Goal: Contribute content: Contribute content

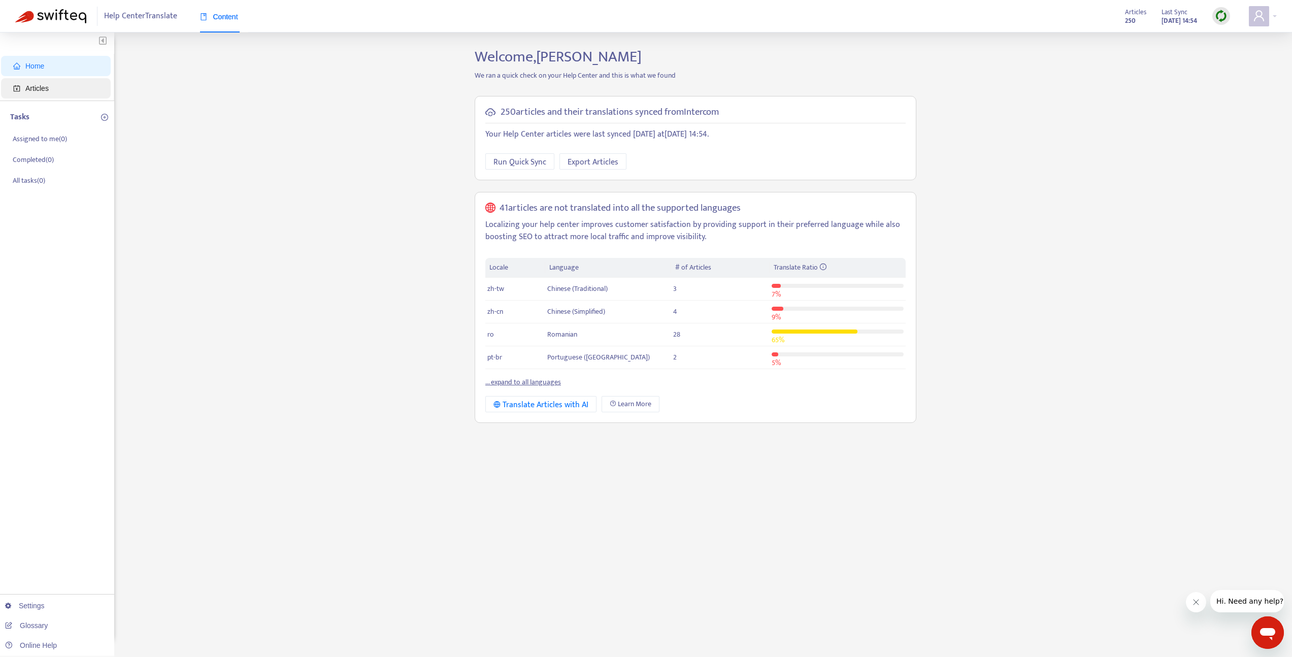
click at [77, 86] on span "Articles" at bounding box center [57, 88] width 89 height 20
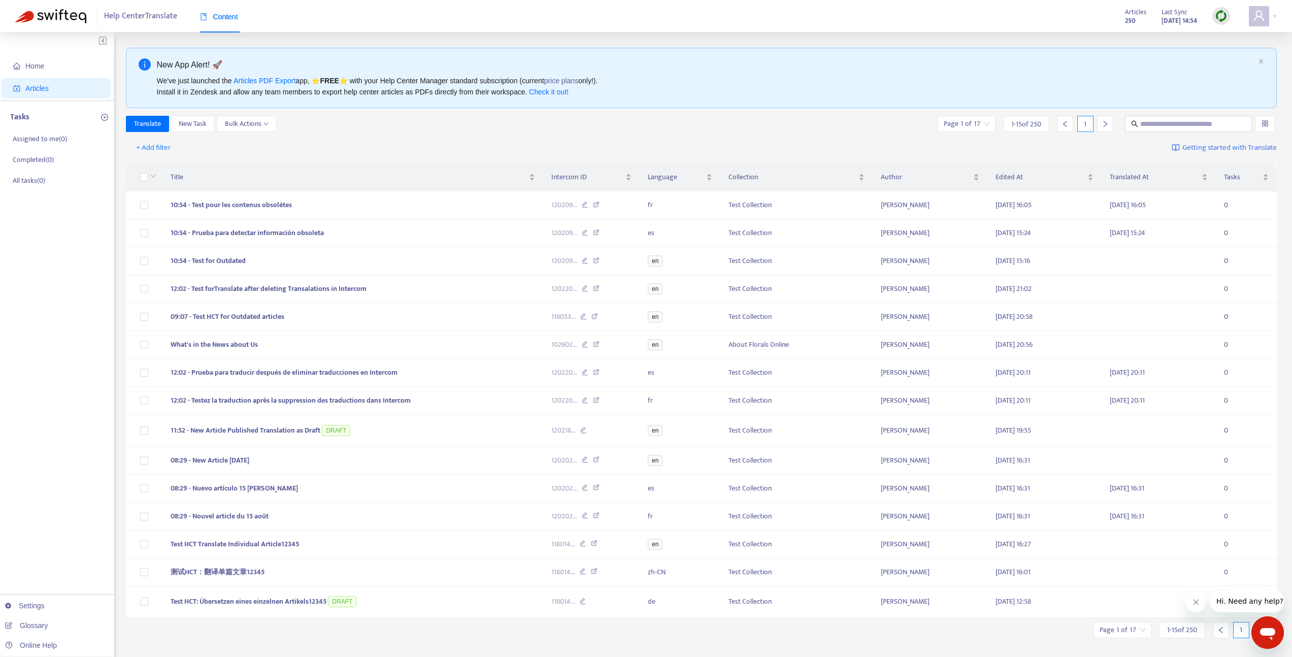
click at [1220, 23] on div at bounding box center [1222, 16] width 18 height 18
click at [1223, 39] on link "Quick Sync" at bounding box center [1242, 37] width 43 height 12
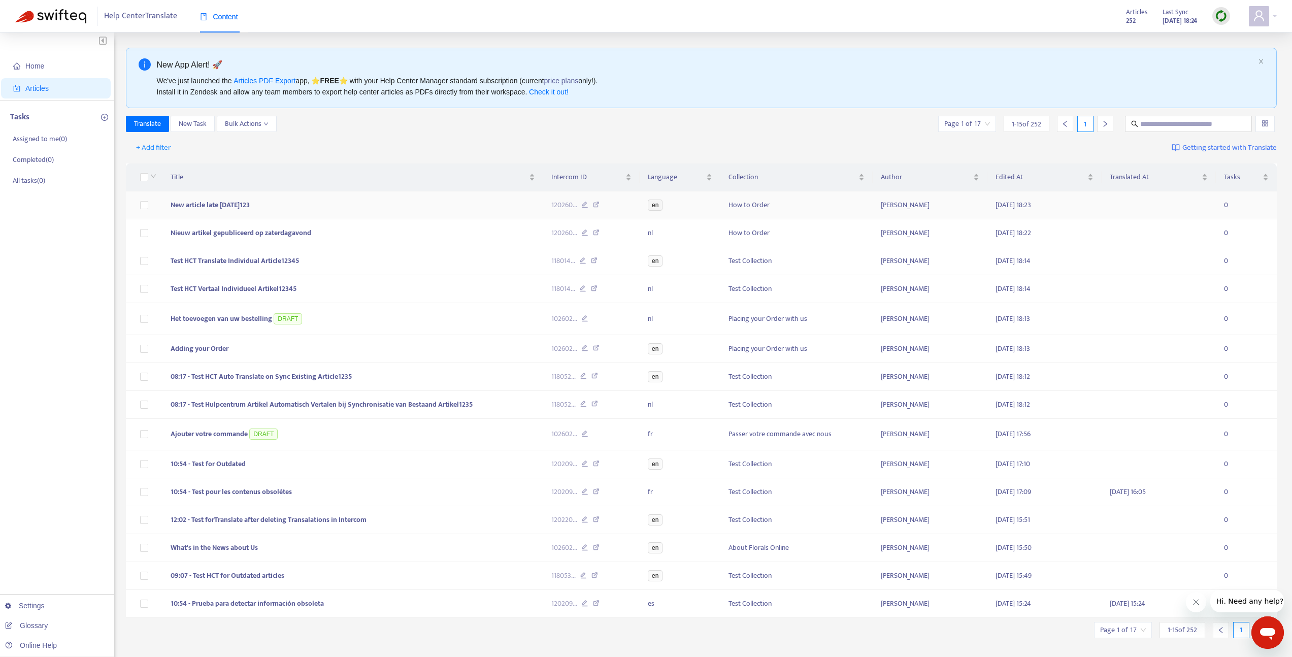
click at [325, 212] on td "New article late [DATE]123" at bounding box center [353, 205] width 381 height 28
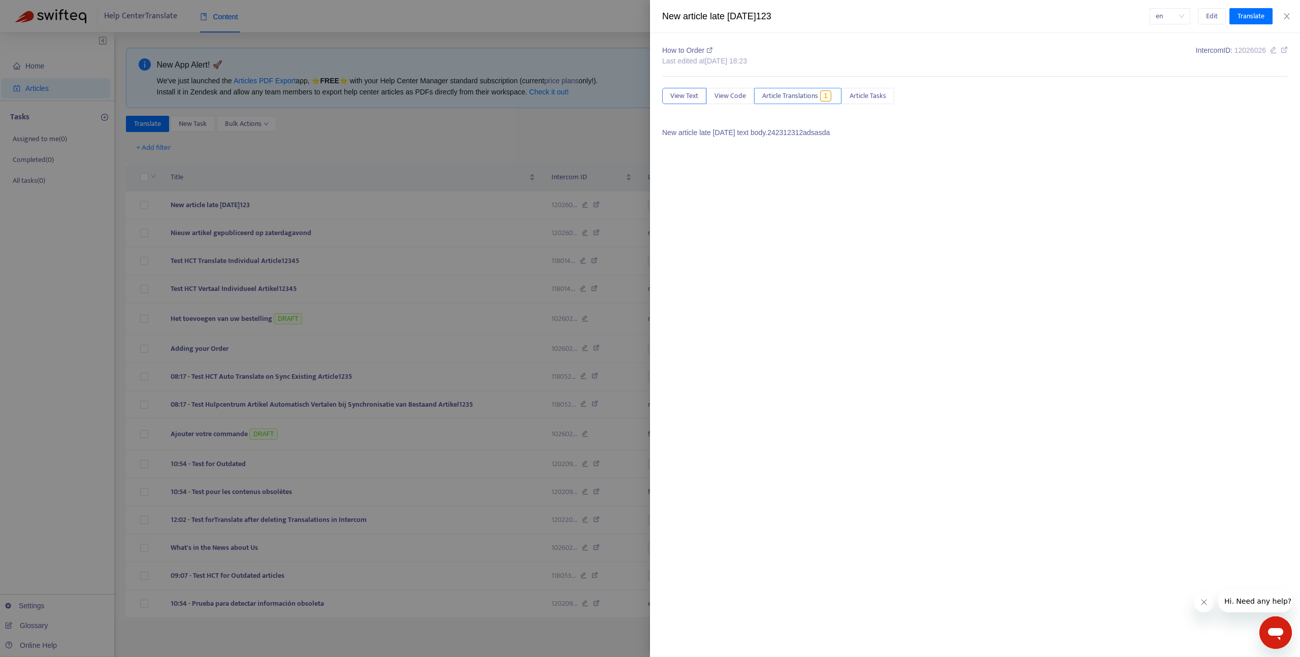
click at [792, 96] on span "Article Translations" at bounding box center [790, 95] width 56 height 11
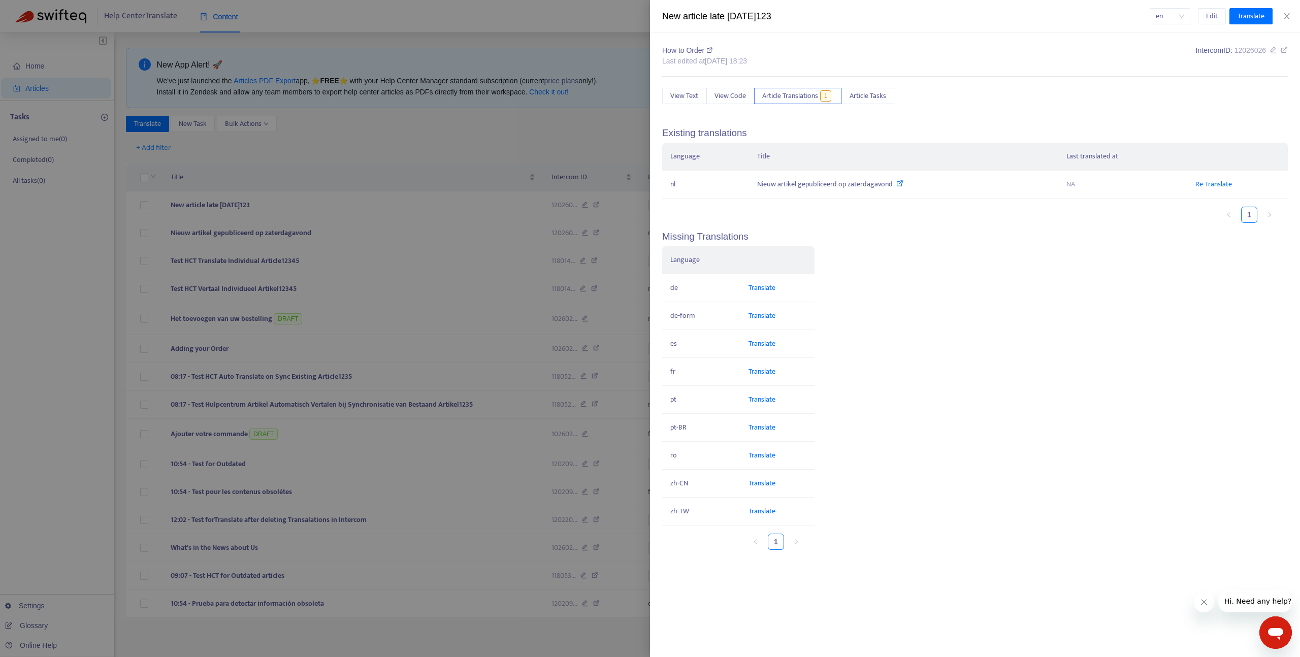
click at [326, 198] on div at bounding box center [650, 328] width 1300 height 657
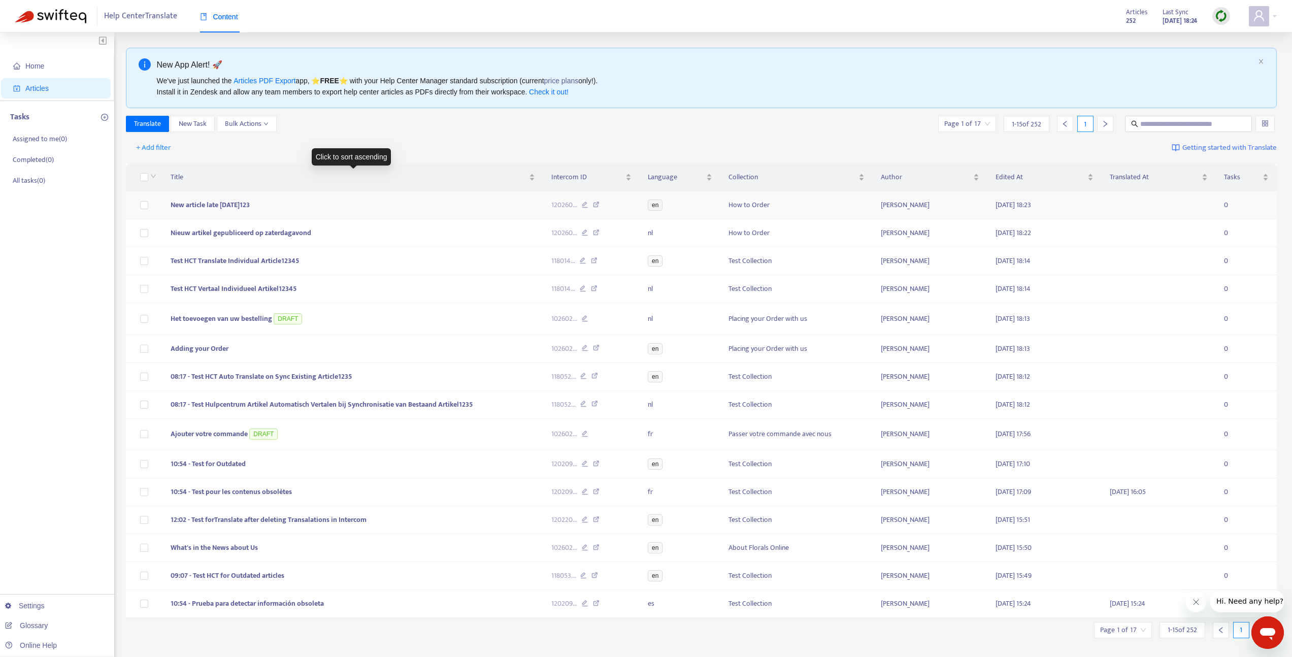
click at [446, 208] on td "New article late [DATE]123" at bounding box center [353, 205] width 381 height 28
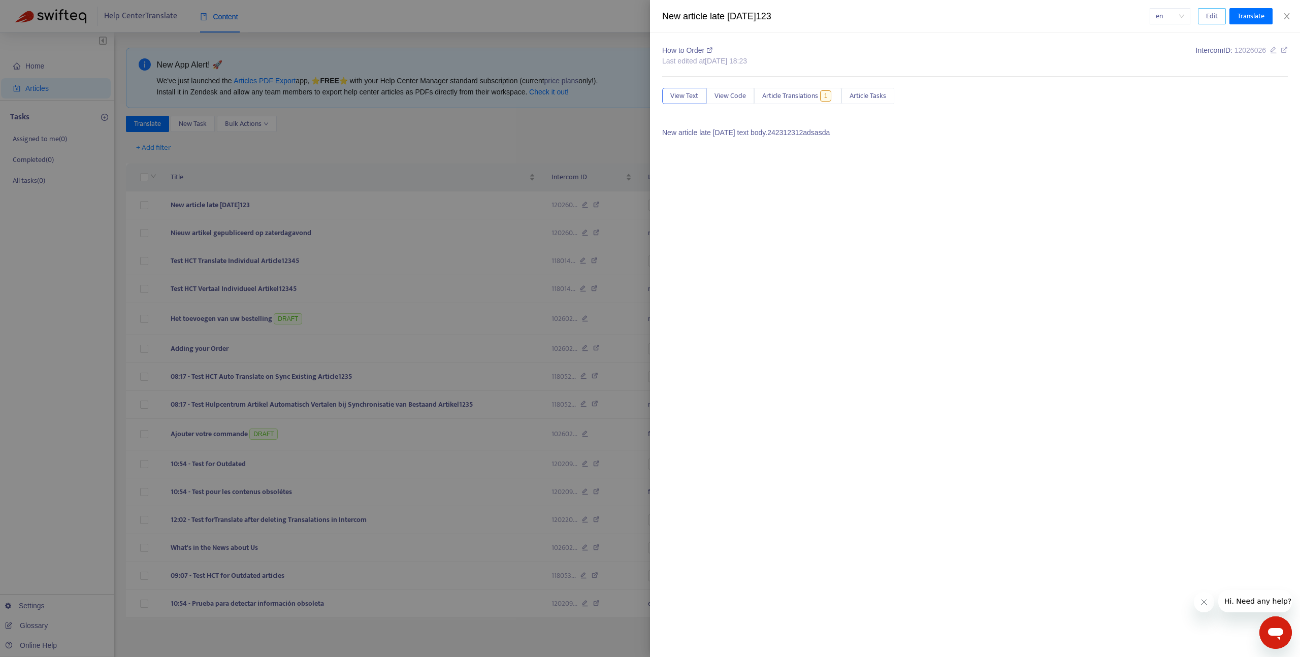
click at [1214, 15] on span "Edit" at bounding box center [1212, 16] width 12 height 11
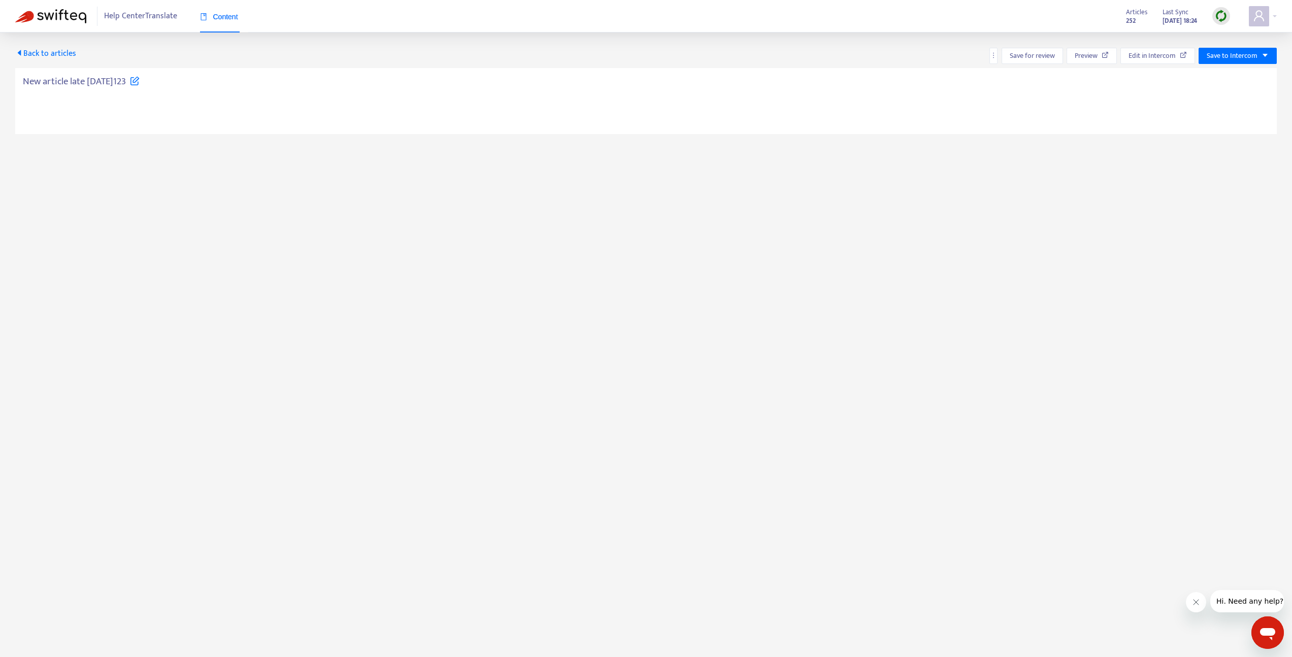
type textarea "**********"
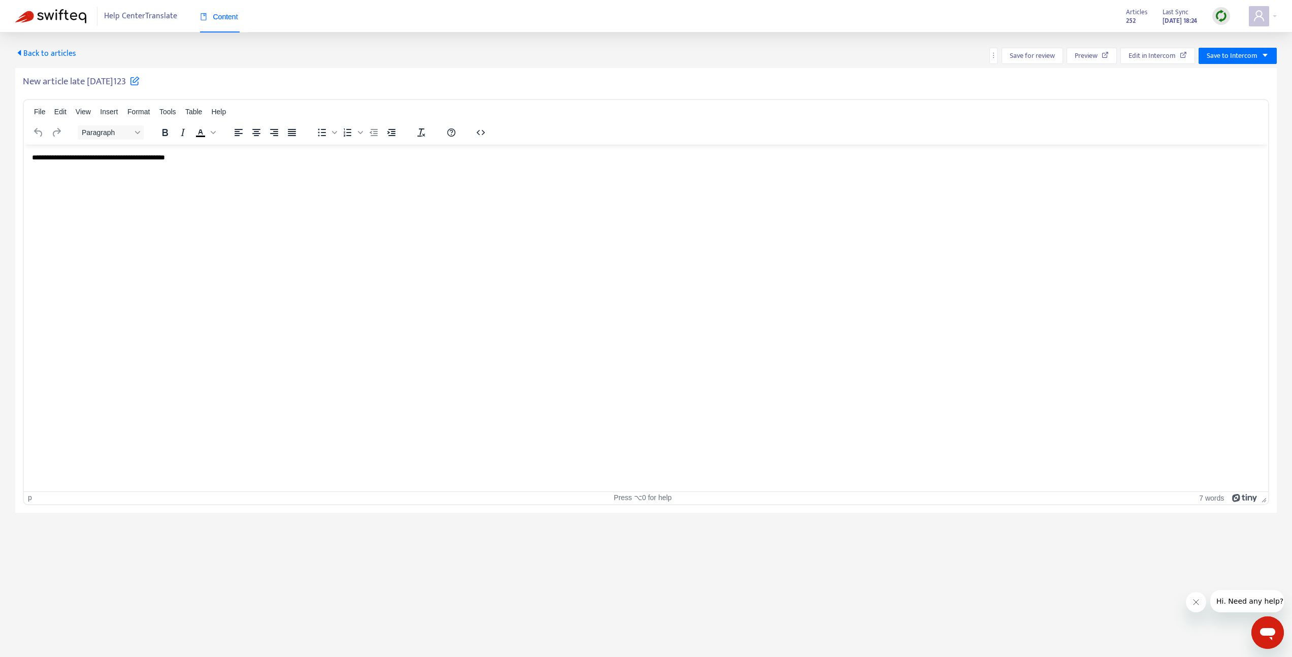
click at [293, 171] on html "**********" at bounding box center [646, 157] width 1245 height 26
click at [1226, 54] on span "Save to Intercom" at bounding box center [1232, 55] width 51 height 11
click at [1226, 72] on span "Publish" at bounding box center [1227, 76] width 39 height 11
click at [42, 52] on span "Back to articles" at bounding box center [45, 54] width 61 height 14
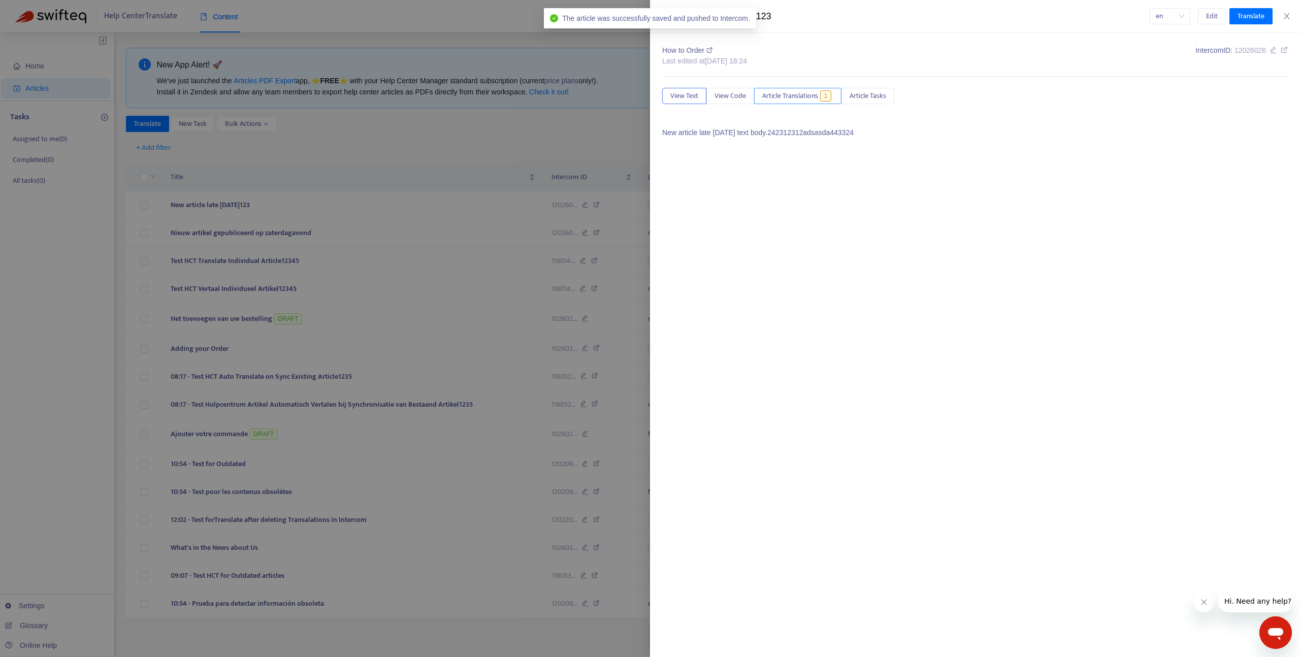
click at [808, 98] on span "Article Translations" at bounding box center [790, 95] width 56 height 11
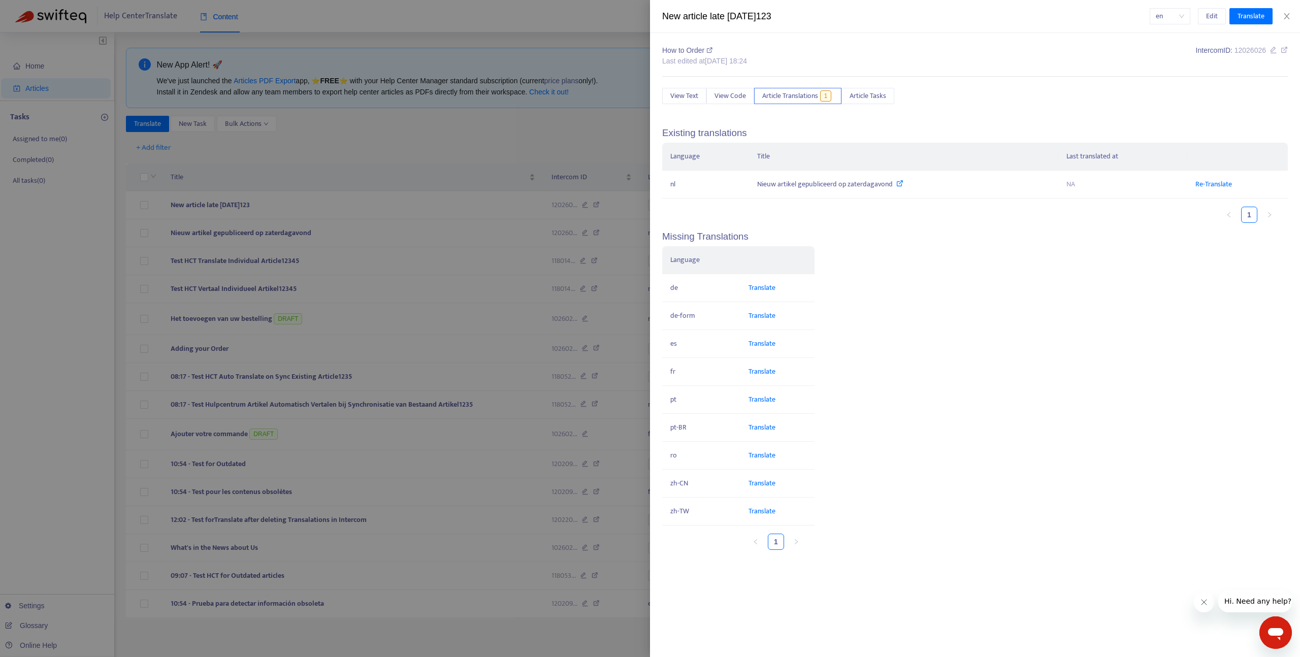
click at [398, 154] on div at bounding box center [650, 328] width 1300 height 657
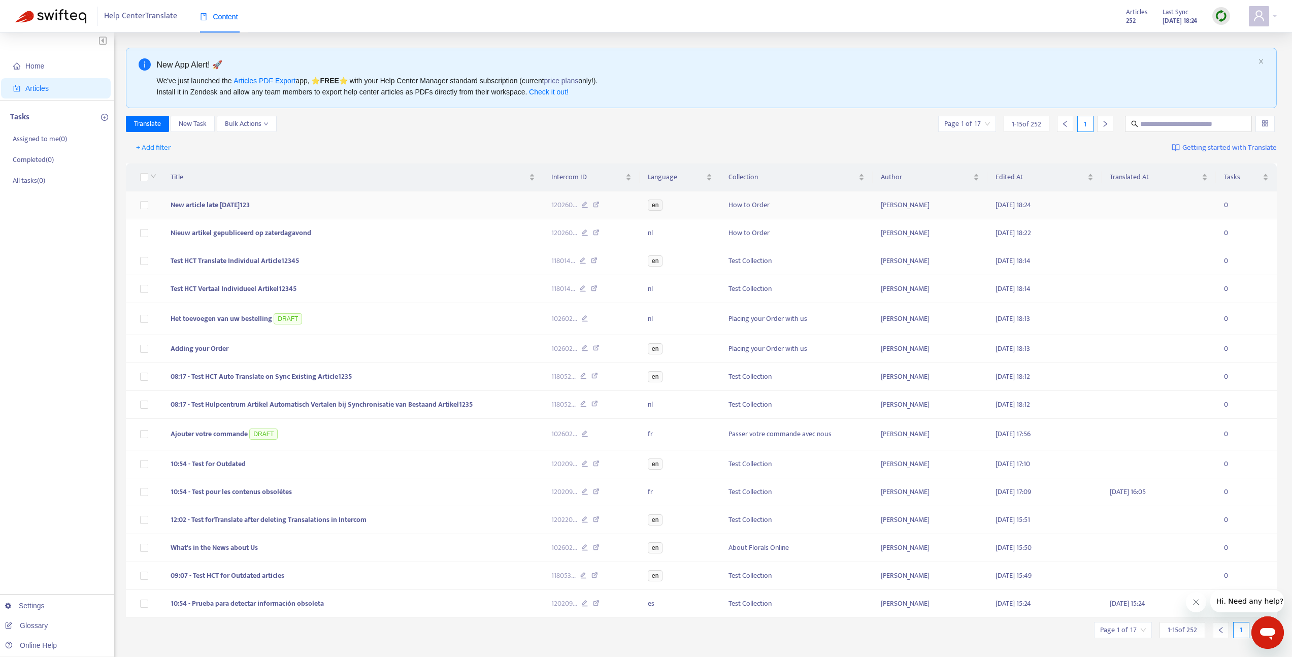
click at [272, 210] on td "New article late [DATE]123" at bounding box center [353, 205] width 381 height 28
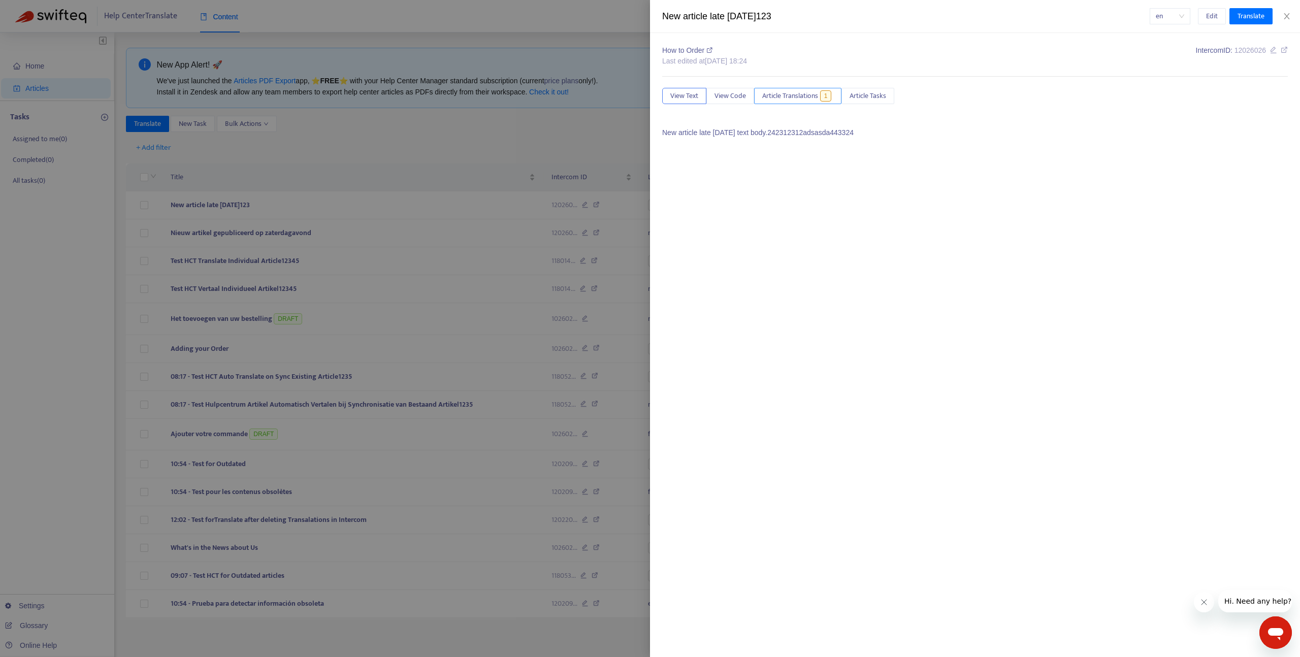
click at [772, 91] on span "Article Translations" at bounding box center [790, 95] width 56 height 11
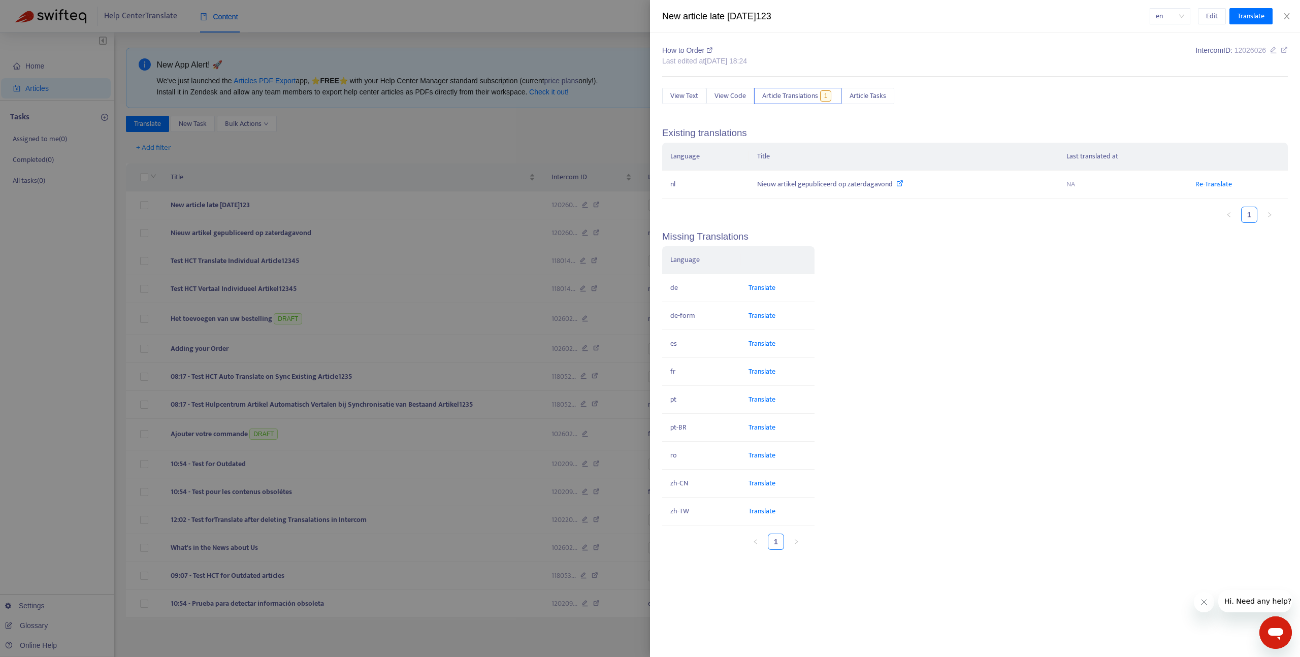
click at [412, 111] on div at bounding box center [650, 328] width 1300 height 657
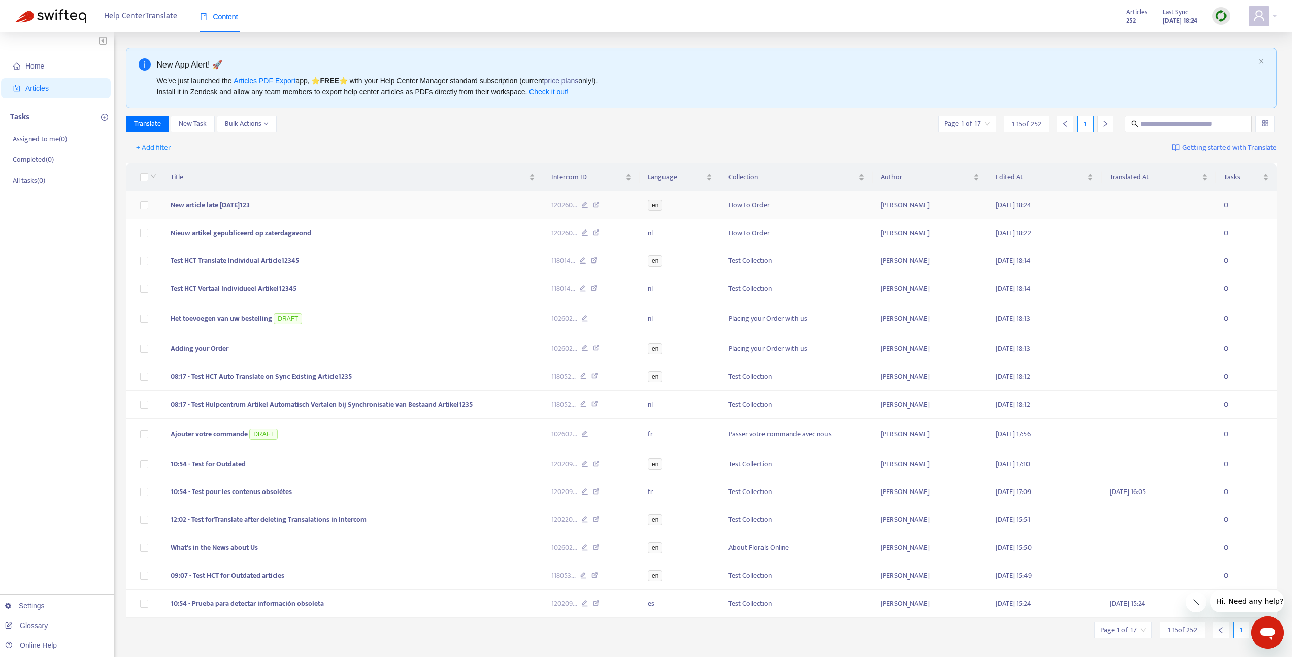
click at [370, 211] on td "New article late [DATE]123" at bounding box center [353, 205] width 381 height 28
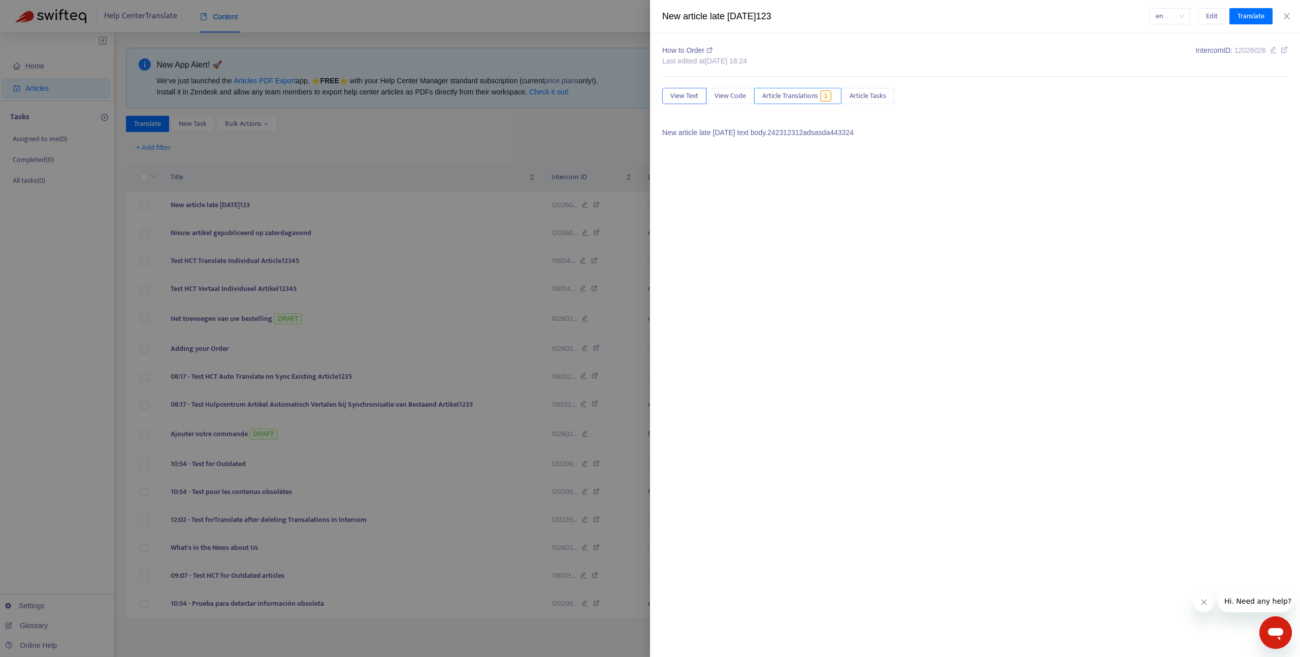
click at [795, 96] on span "Article Translations" at bounding box center [790, 95] width 56 height 11
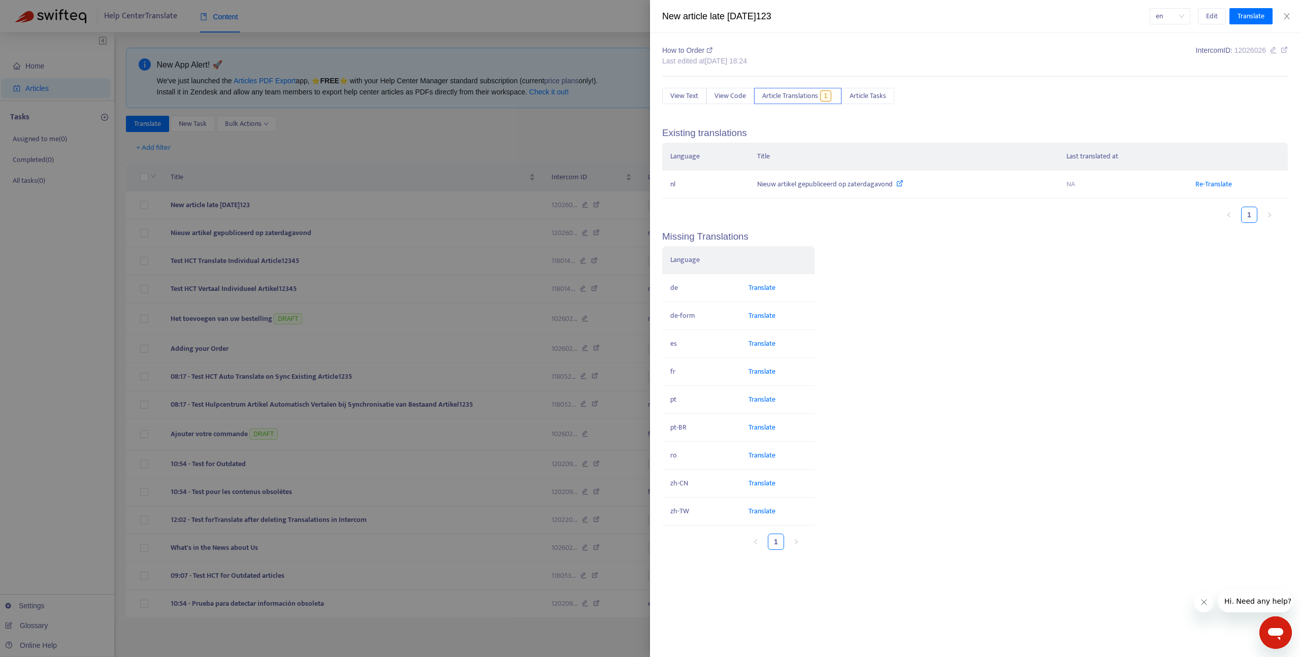
click at [394, 98] on div at bounding box center [650, 328] width 1300 height 657
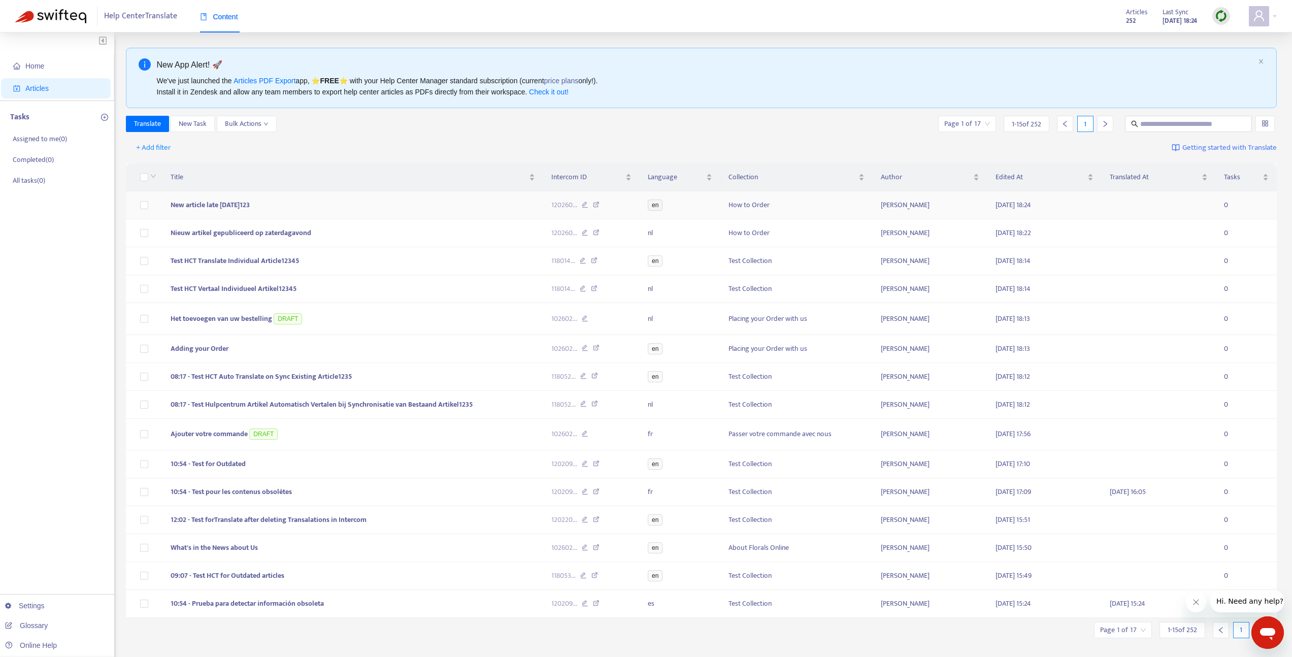
click at [297, 200] on td "New article late [DATE]123" at bounding box center [353, 205] width 381 height 28
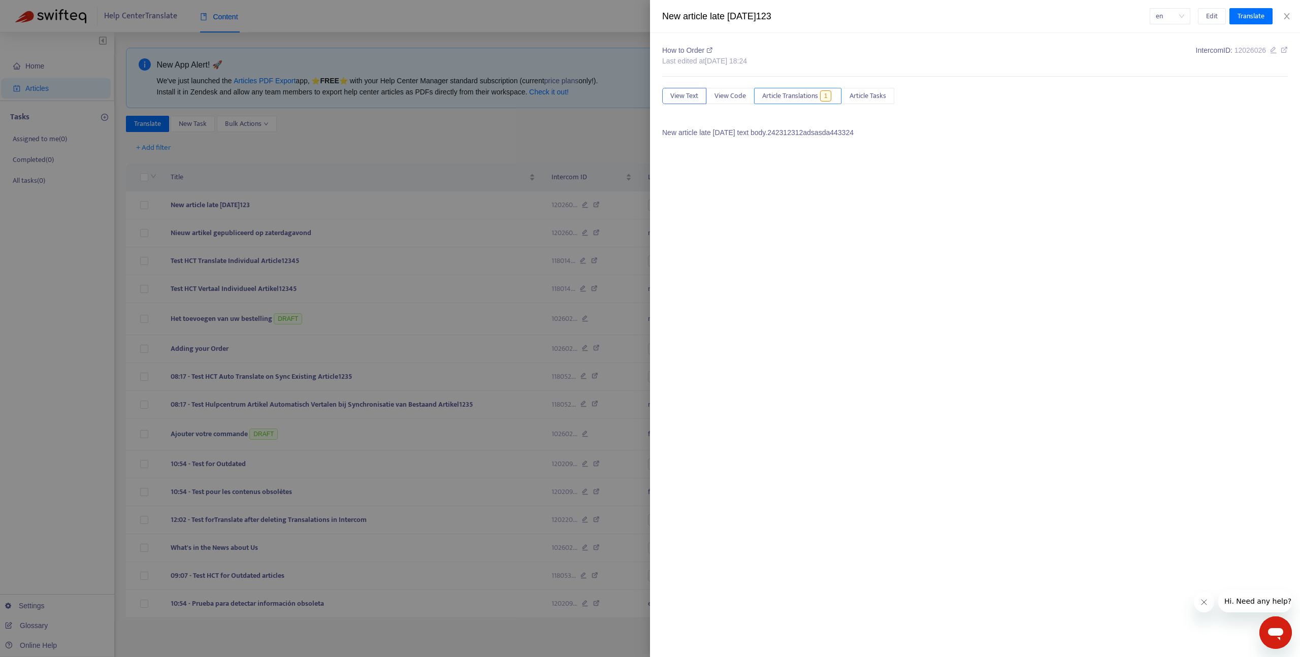
click at [795, 93] on span "Article Translations" at bounding box center [790, 95] width 56 height 11
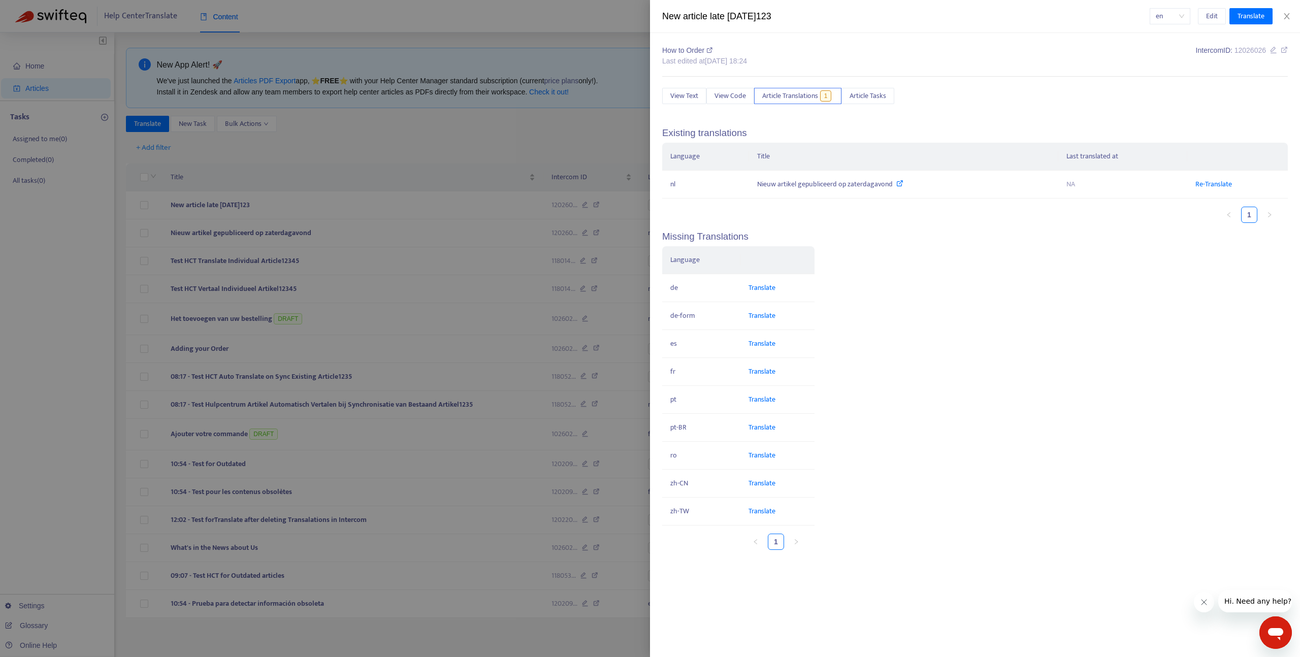
click at [549, 129] on div at bounding box center [650, 328] width 1300 height 657
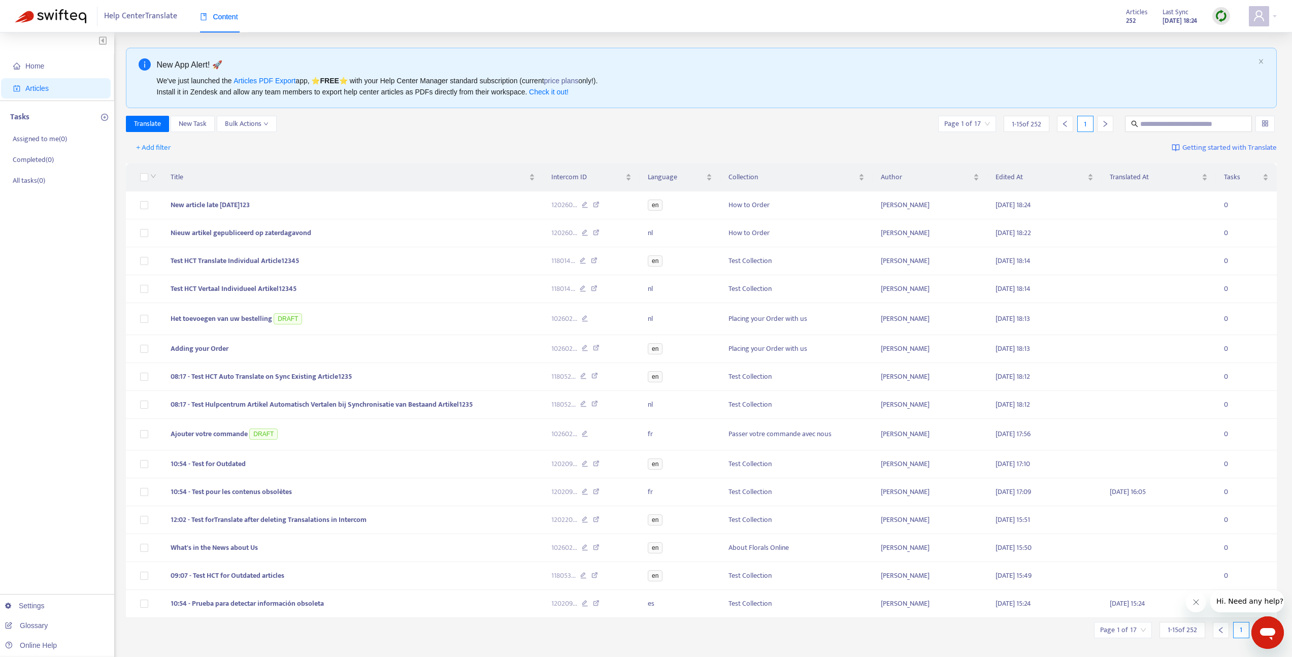
click at [1222, 18] on img at bounding box center [1221, 16] width 13 height 13
click at [1236, 53] on link "Full Sync" at bounding box center [1239, 53] width 37 height 12
click at [380, 230] on td "Nieuw artikel gepubliceerd op zaterdagavond" at bounding box center [353, 233] width 381 height 28
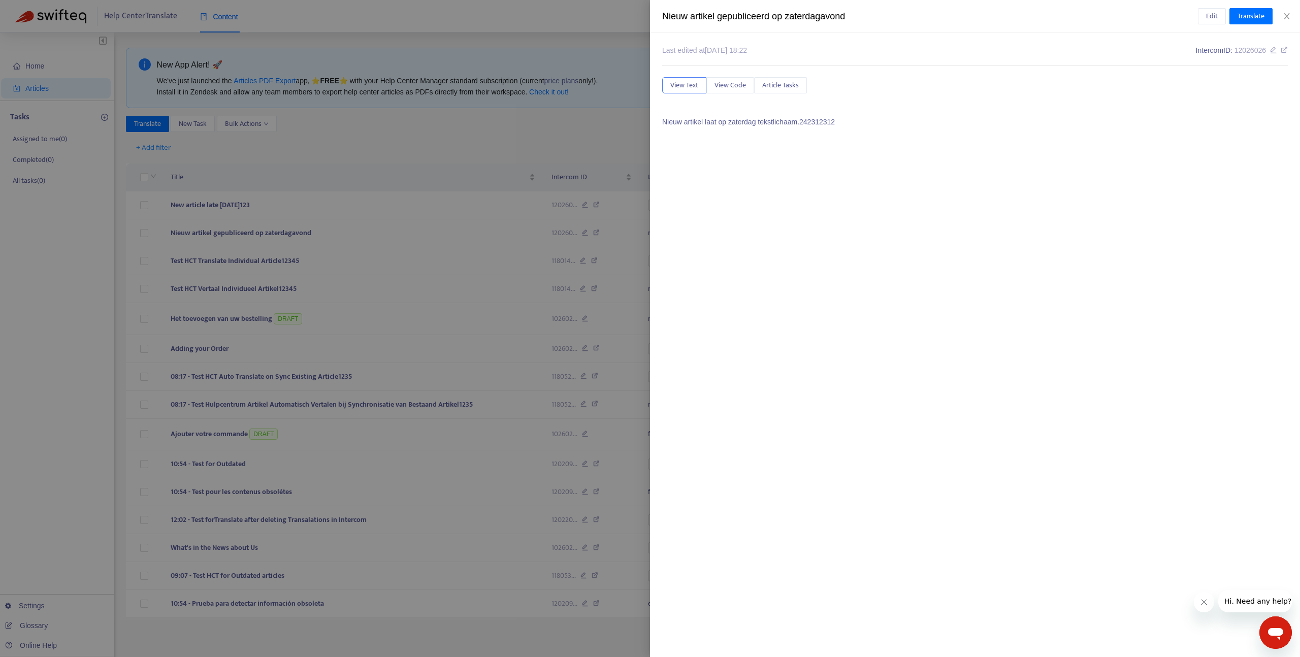
click at [355, 222] on div at bounding box center [650, 328] width 1300 height 657
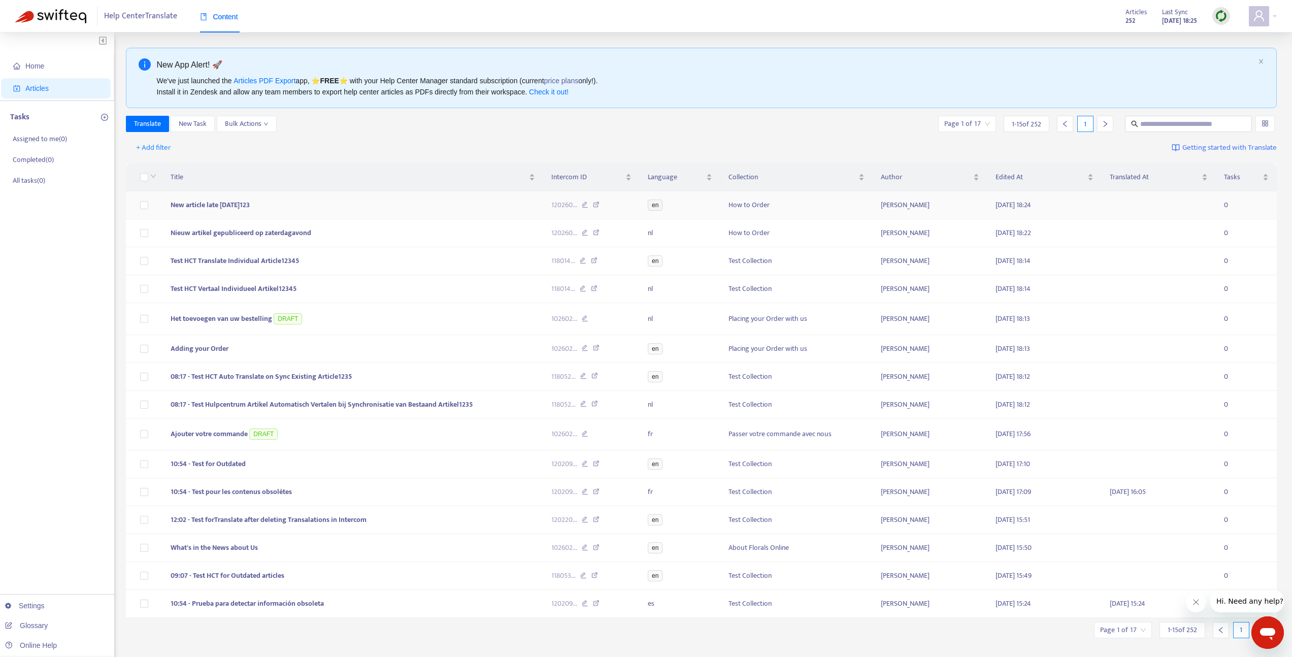
click at [360, 213] on td "New article late [DATE]123" at bounding box center [353, 205] width 381 height 28
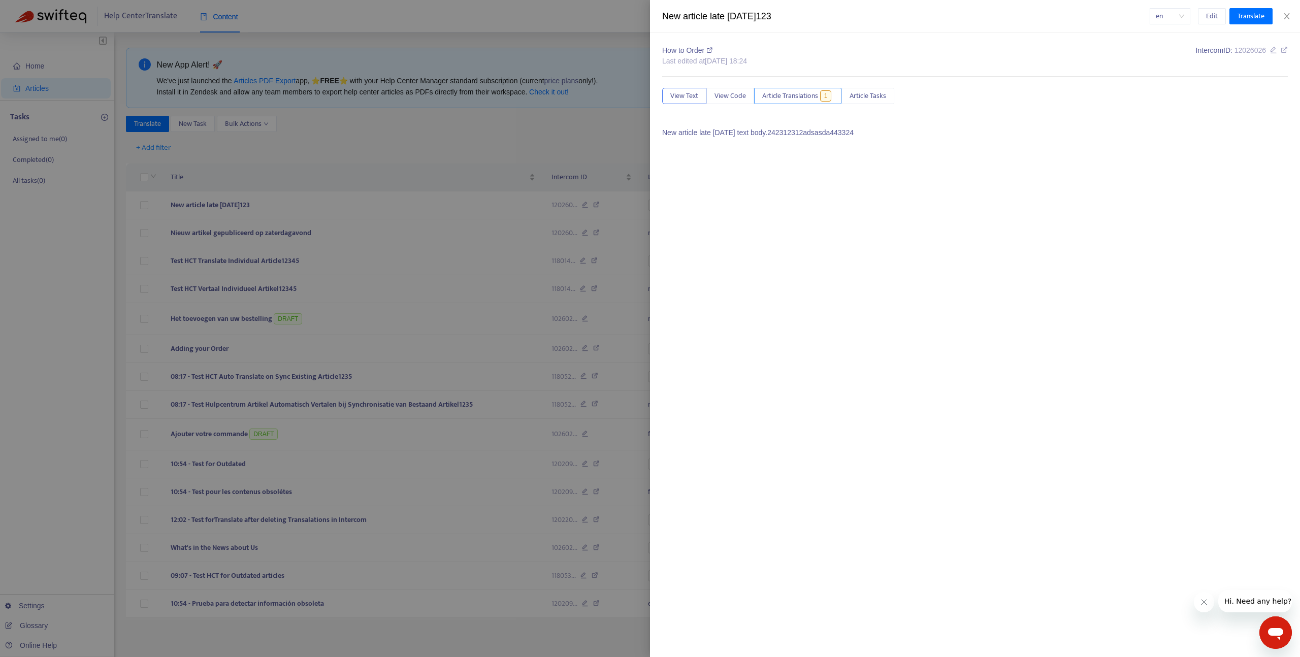
click at [822, 100] on span "1" at bounding box center [826, 95] width 12 height 11
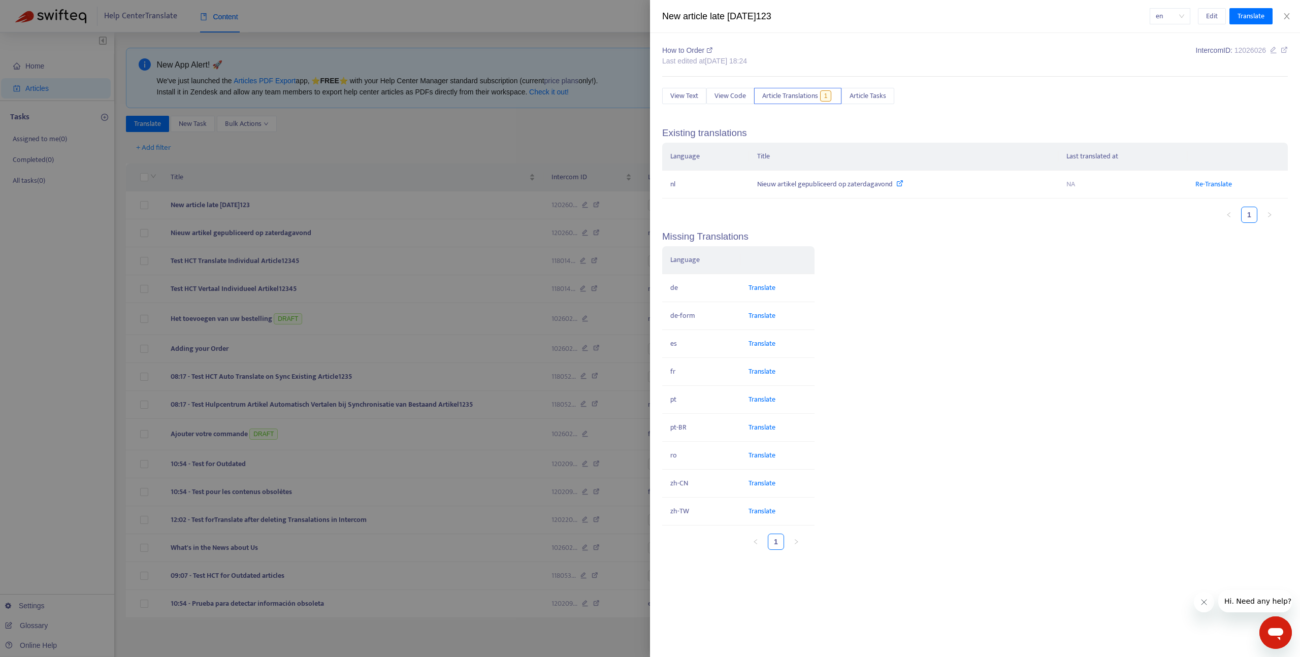
click at [333, 164] on div at bounding box center [650, 328] width 1300 height 657
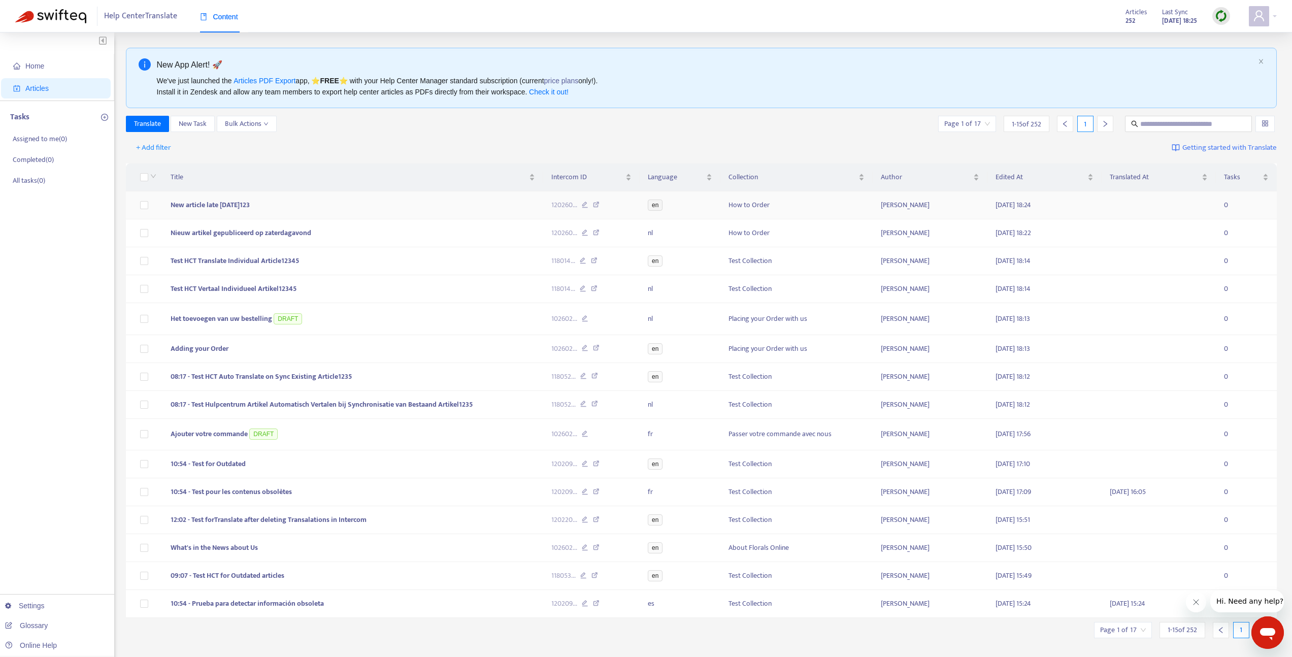
click at [196, 202] on span "New article late [DATE]123" at bounding box center [210, 205] width 79 height 12
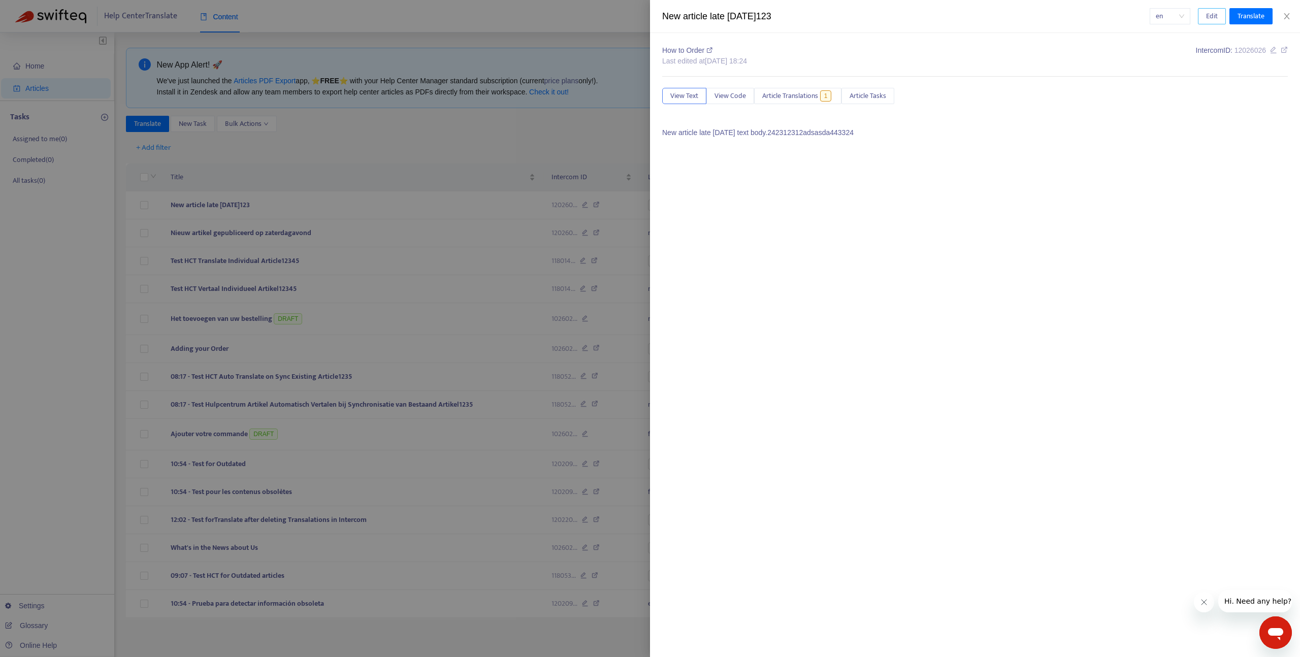
click at [1215, 16] on span "Edit" at bounding box center [1212, 16] width 12 height 11
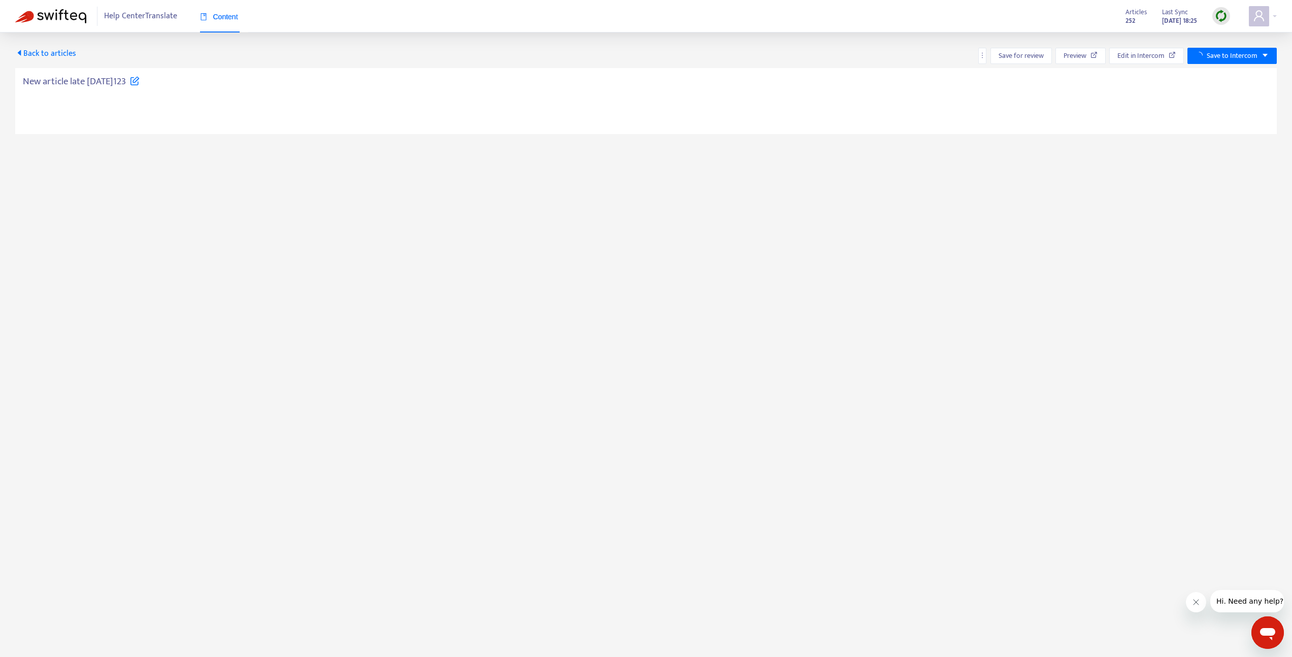
type textarea "**********"
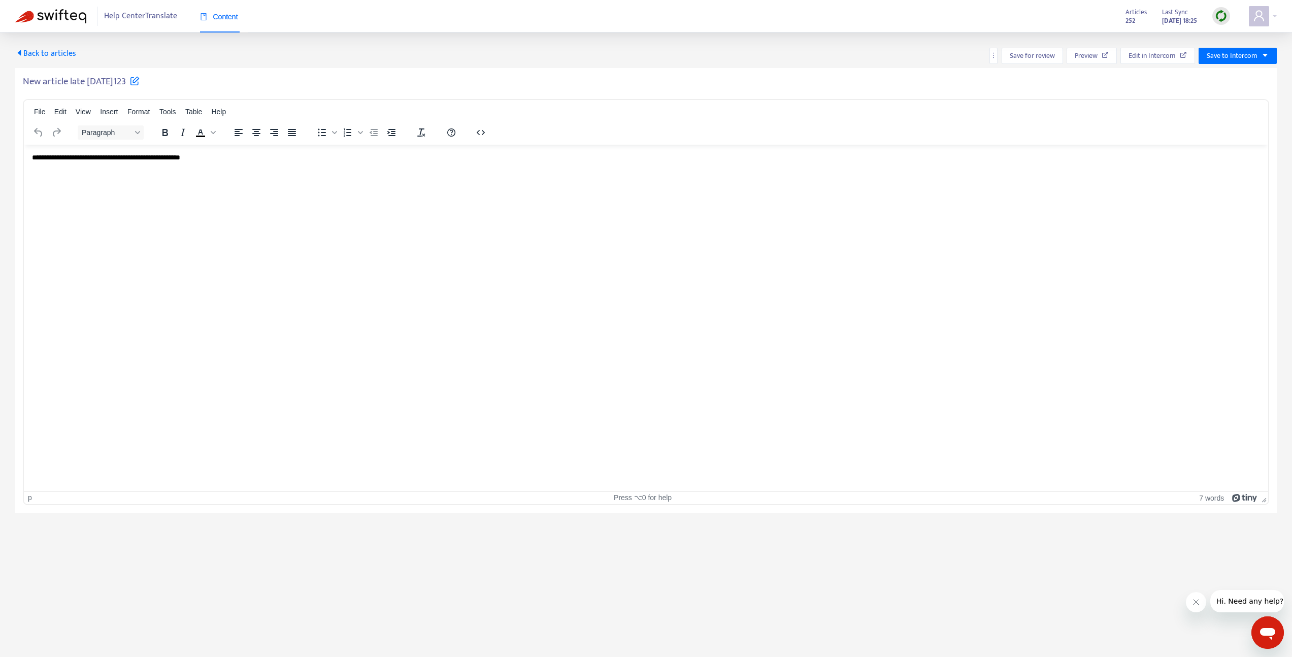
click at [382, 171] on html "**********" at bounding box center [646, 157] width 1245 height 26
click at [296, 171] on html "**********" at bounding box center [646, 157] width 1245 height 26
click at [1248, 52] on span "Save to Intercom" at bounding box center [1232, 55] width 51 height 11
click at [1223, 78] on span "Publish" at bounding box center [1227, 76] width 39 height 11
click at [60, 47] on span "Back to articles" at bounding box center [45, 54] width 61 height 14
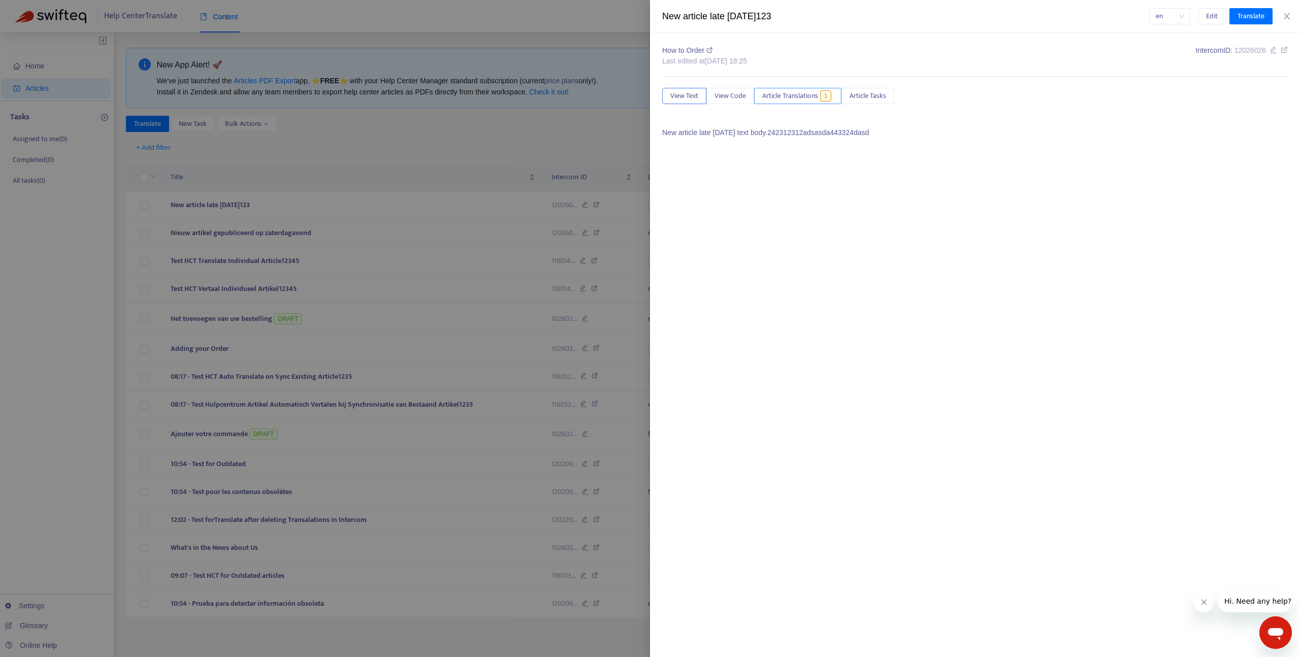
click at [815, 92] on span "Article Translations" at bounding box center [790, 95] width 56 height 11
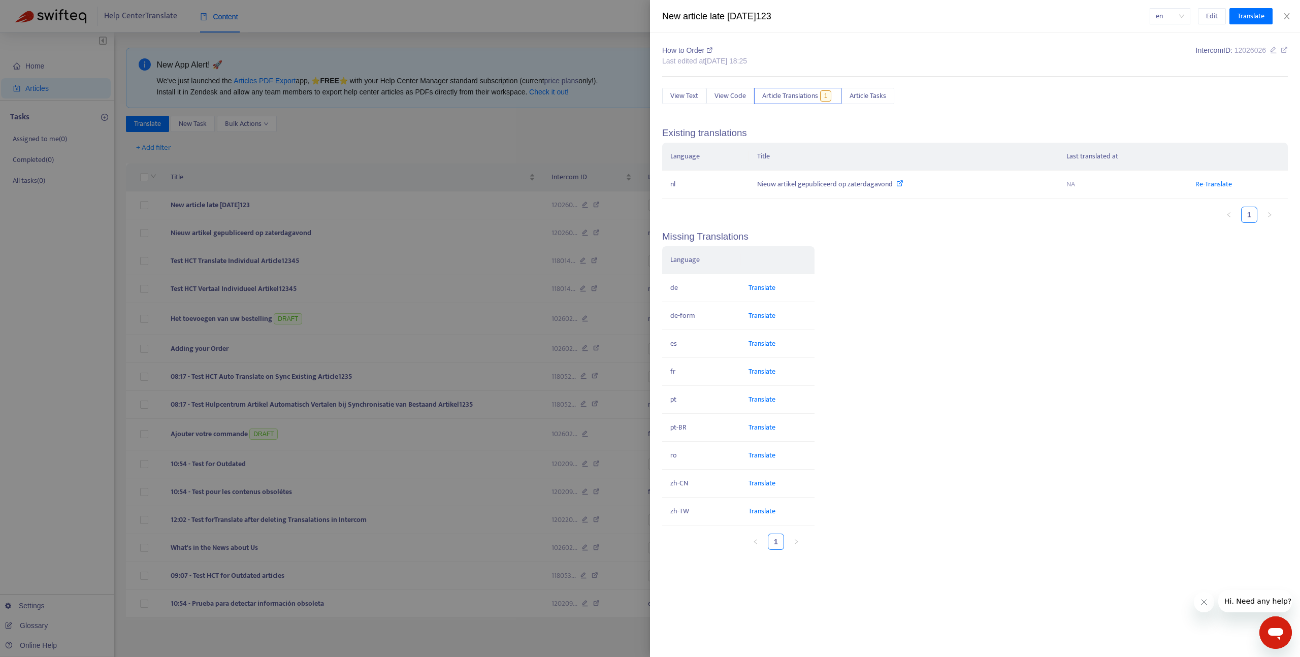
click at [327, 164] on div at bounding box center [650, 328] width 1300 height 657
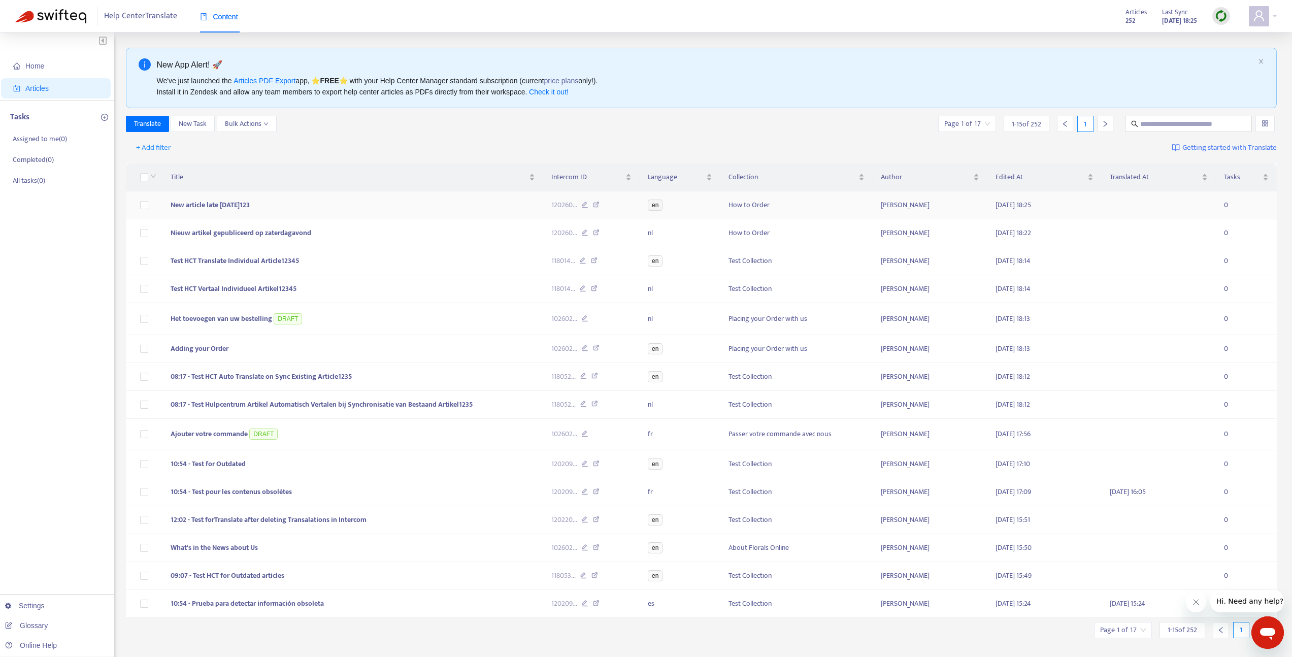
click at [339, 211] on td "New article late [DATE]123" at bounding box center [353, 205] width 381 height 28
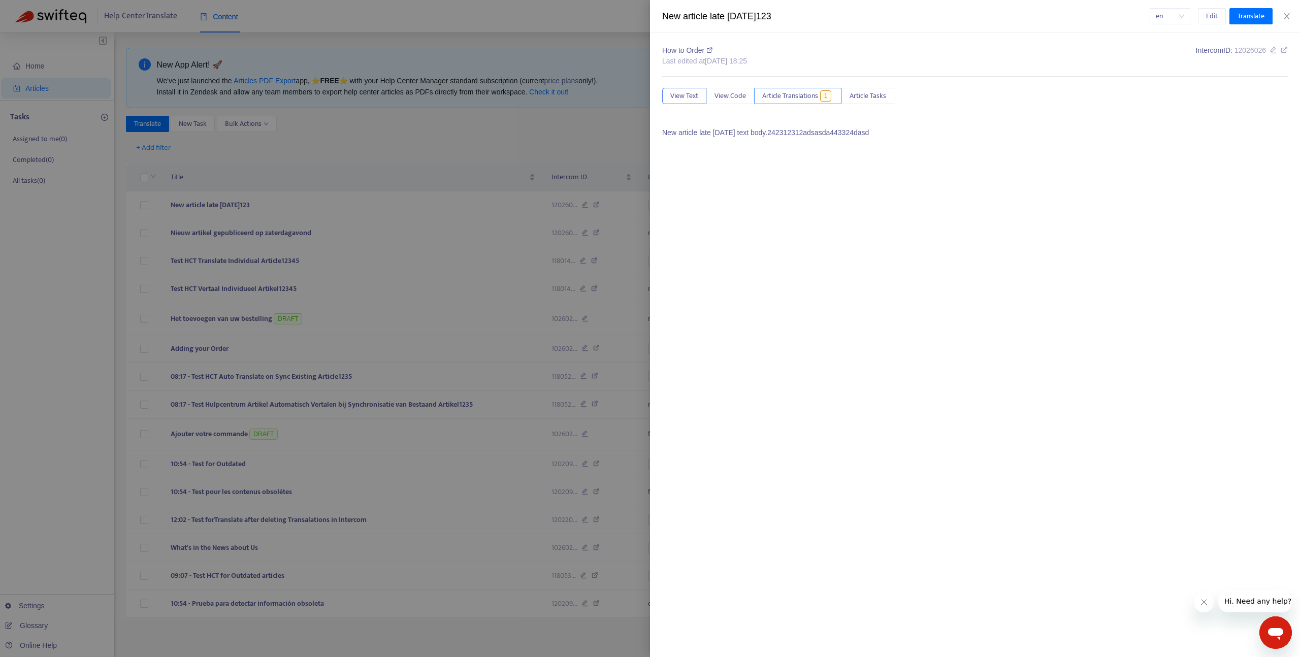
click at [797, 102] on button "Article Translations 1" at bounding box center [797, 96] width 87 height 16
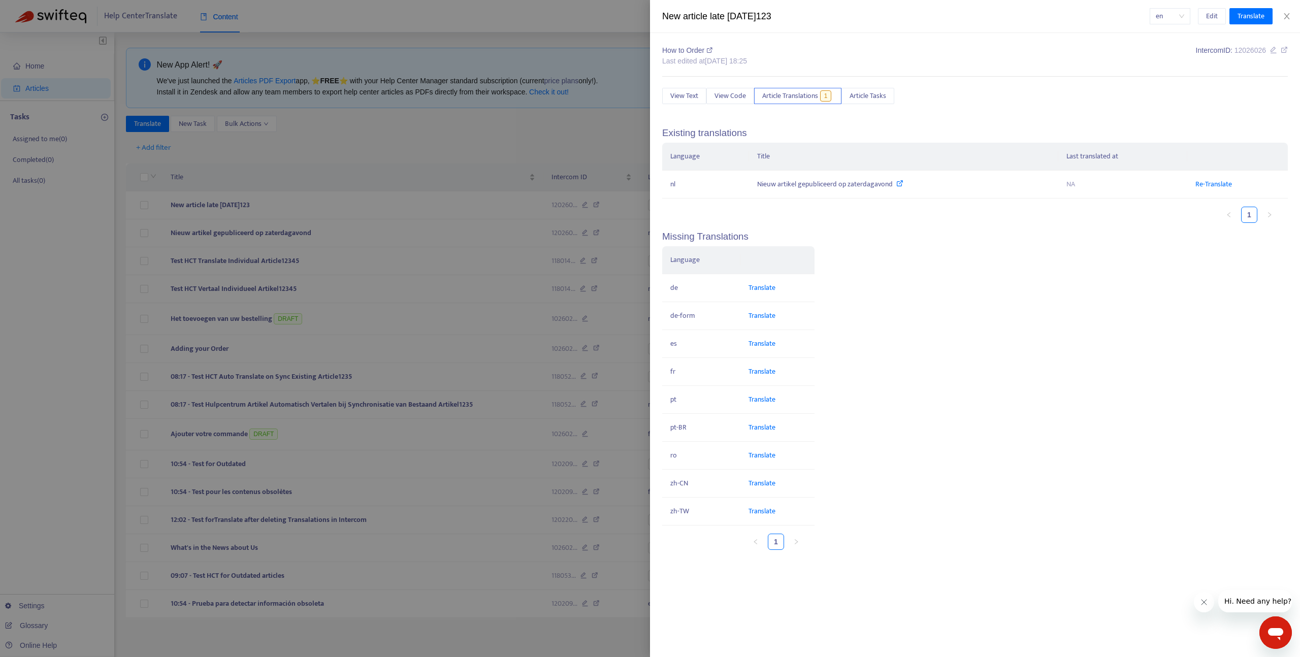
click at [466, 145] on div at bounding box center [650, 328] width 1300 height 657
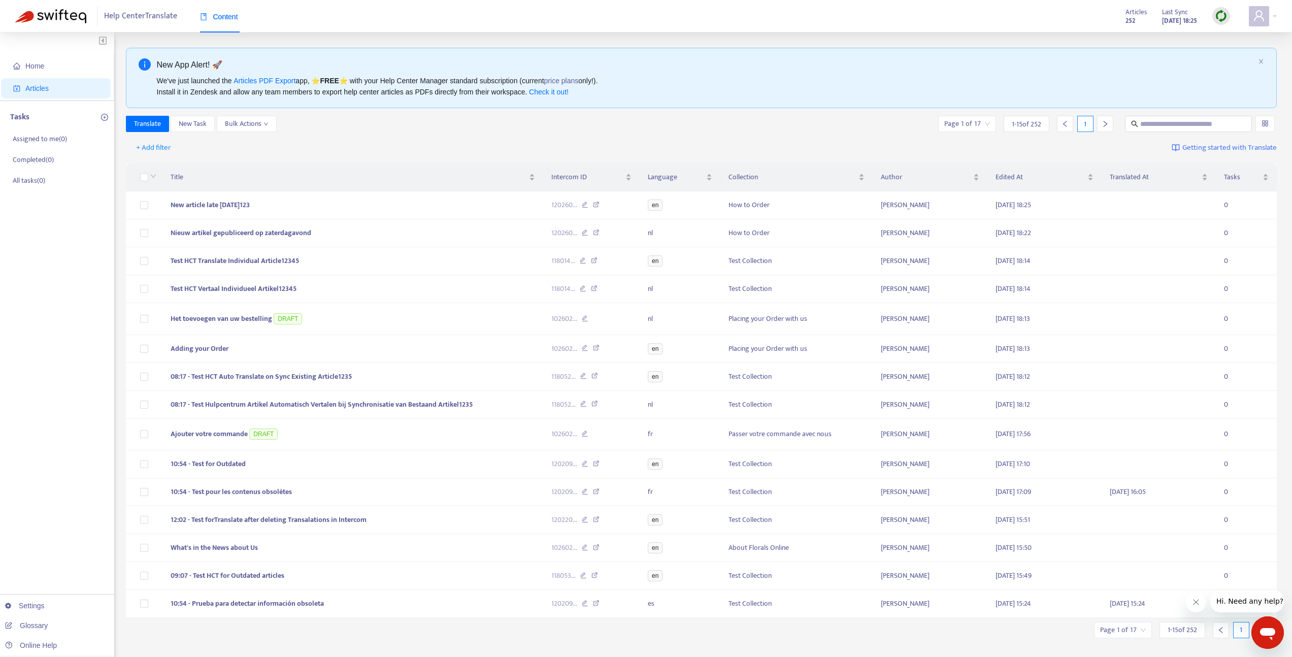
click at [1237, 15] on div "Articles 252 Last Sync Aug 16, 2025 18:25" at bounding box center [1178, 16] width 120 height 20
click at [1228, 20] on div at bounding box center [1222, 16] width 18 height 18
click at [1225, 34] on link "Quick Sync" at bounding box center [1242, 37] width 43 height 12
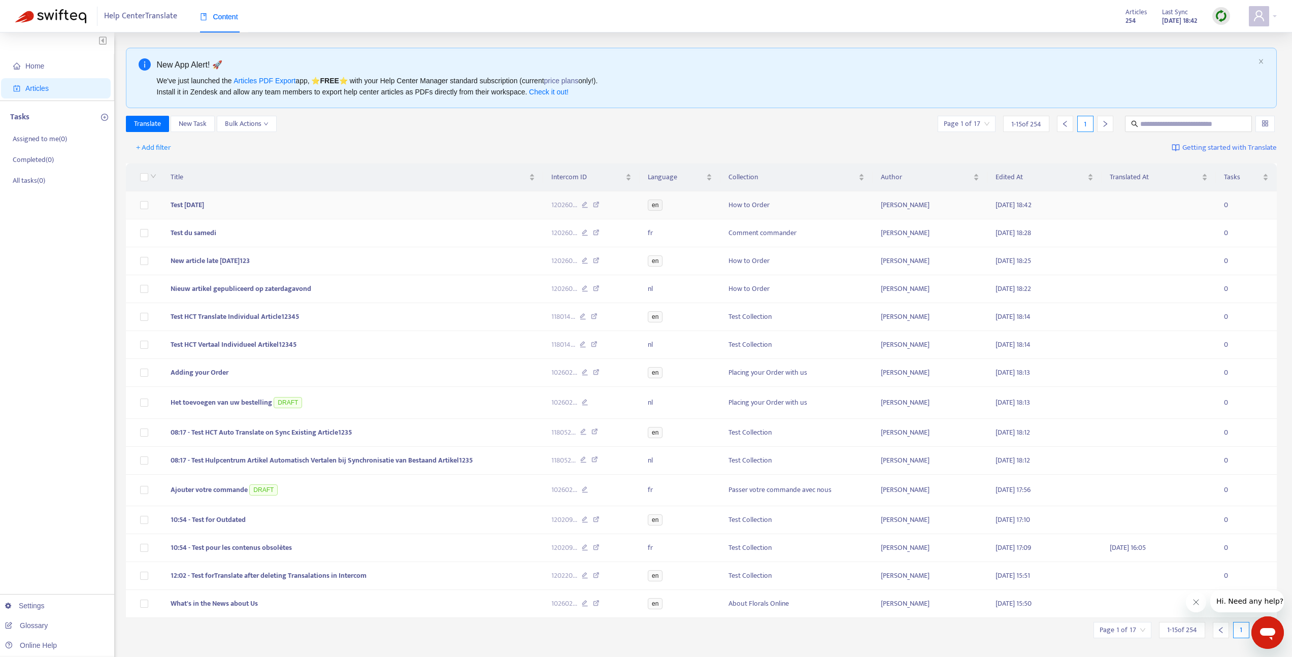
click at [334, 212] on td "Test Saturday" at bounding box center [353, 205] width 381 height 28
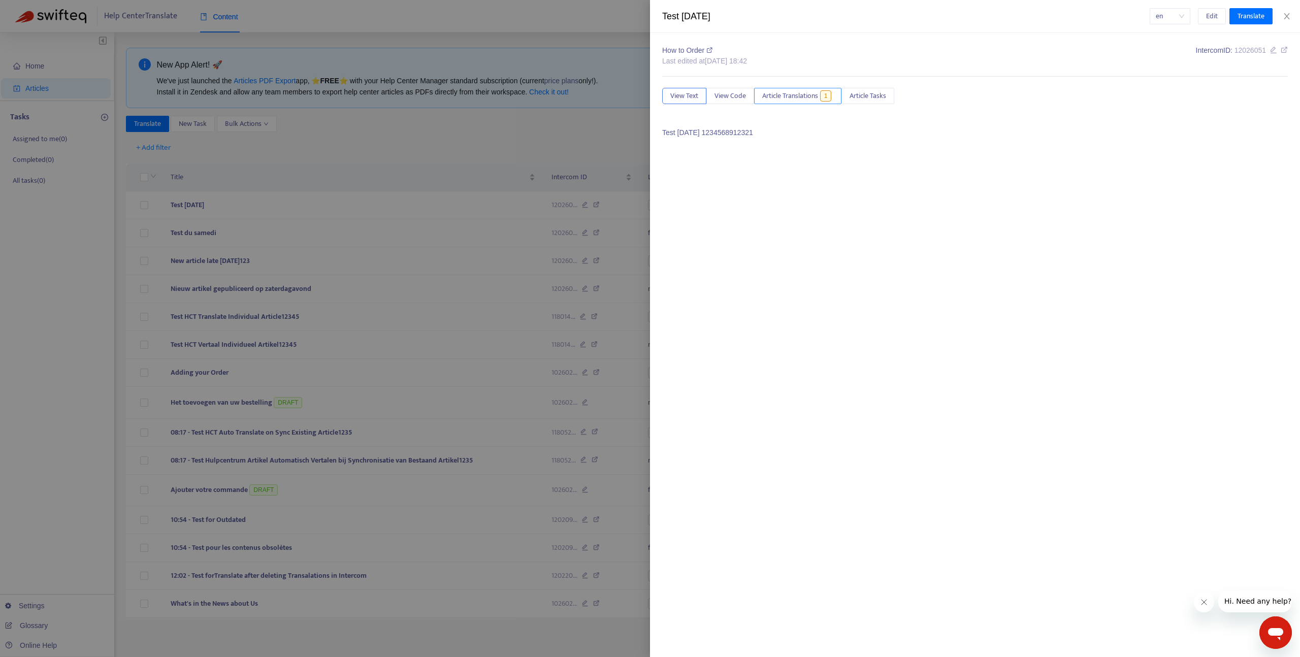
click at [797, 98] on span "Article Translations" at bounding box center [790, 95] width 56 height 11
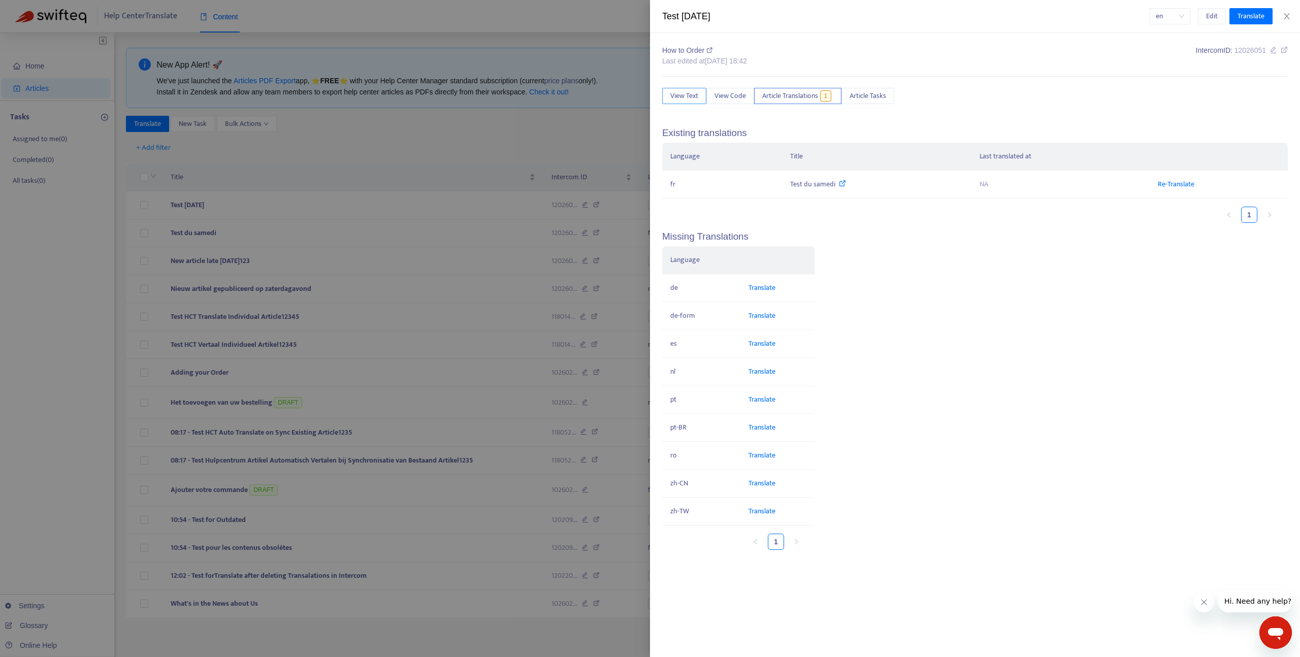
click at [675, 94] on span "View Text" at bounding box center [684, 95] width 28 height 11
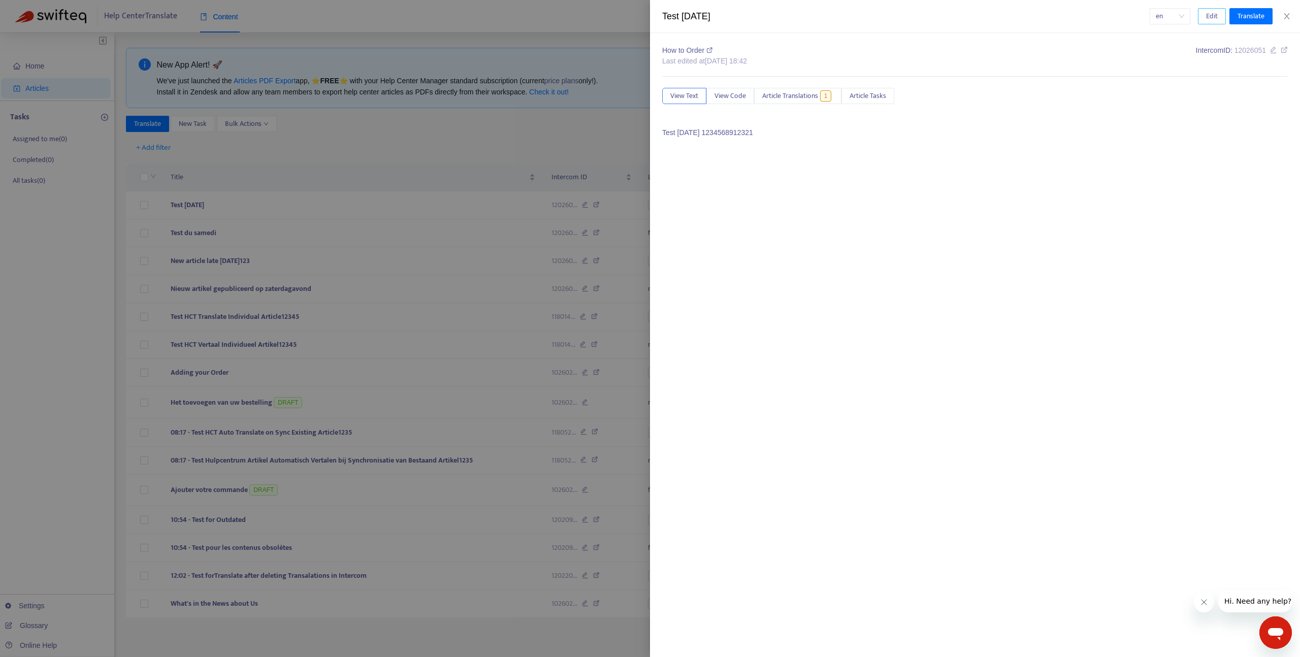
click at [1208, 15] on span "Edit" at bounding box center [1212, 16] width 12 height 11
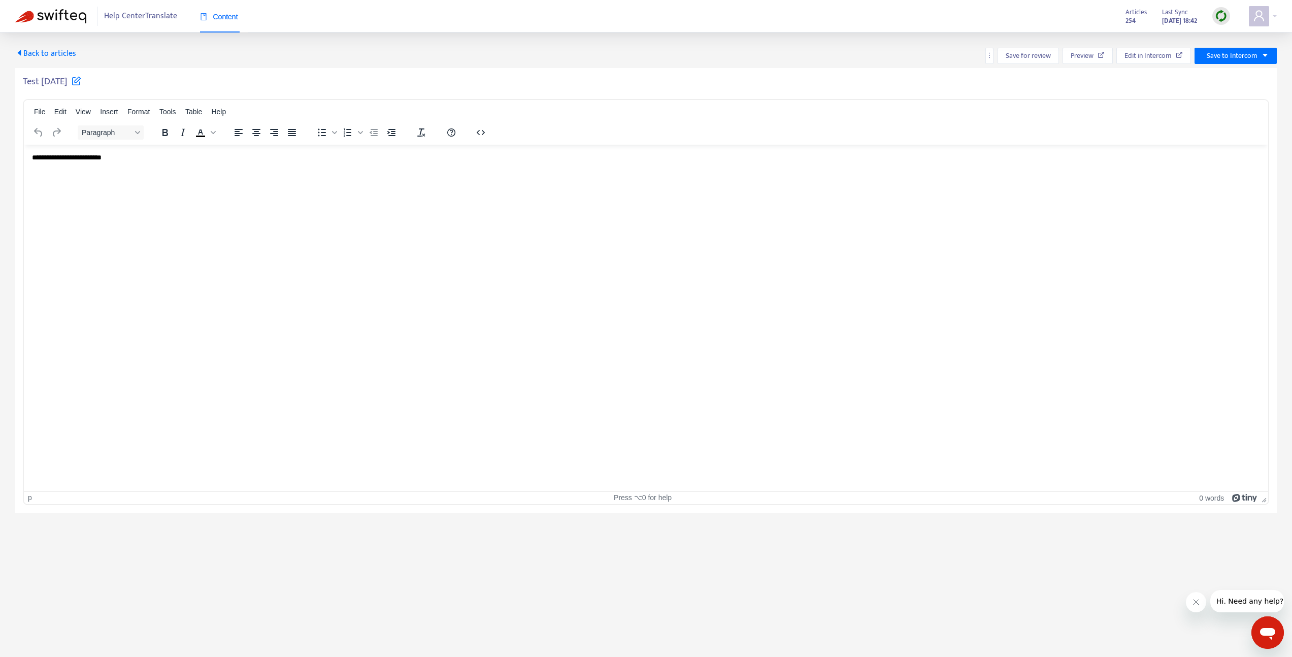
click at [527, 171] on html "**********" at bounding box center [646, 157] width 1245 height 26
click at [1250, 61] on button "Save to Intercom" at bounding box center [1236, 56] width 82 height 16
click at [1228, 75] on span "Publish" at bounding box center [1223, 76] width 39 height 11
click at [30, 58] on span "Back to articles" at bounding box center [45, 54] width 61 height 14
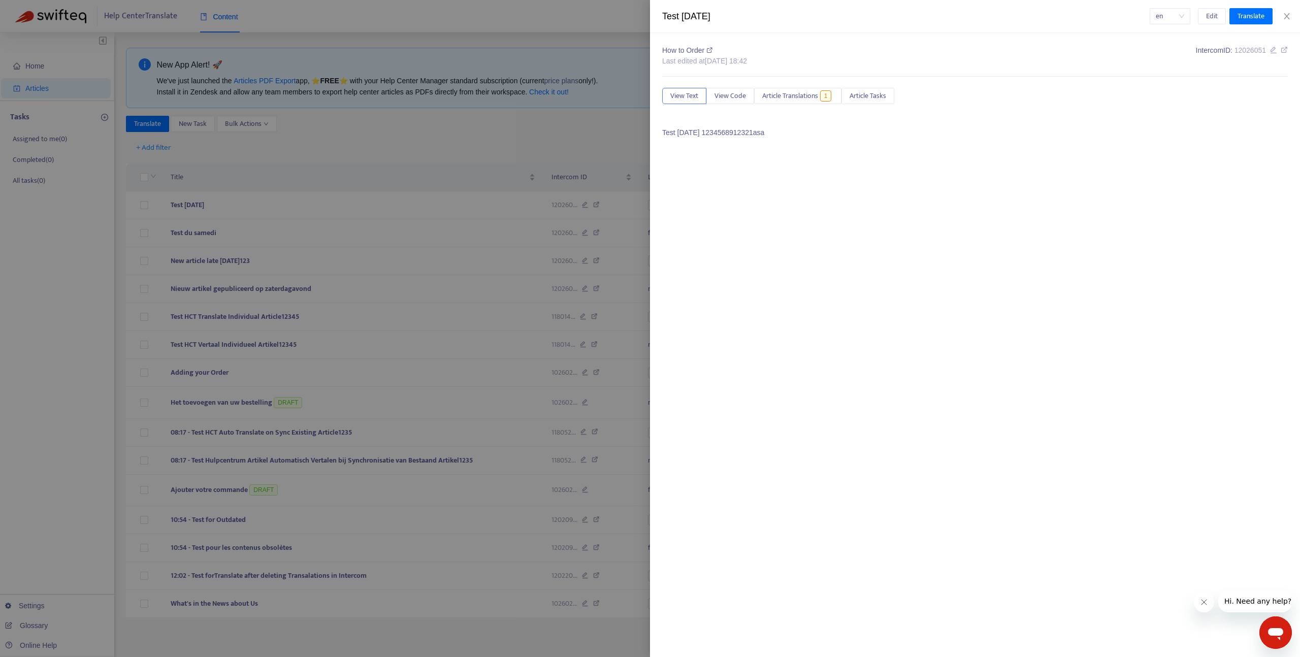
click at [361, 158] on div at bounding box center [650, 328] width 1300 height 657
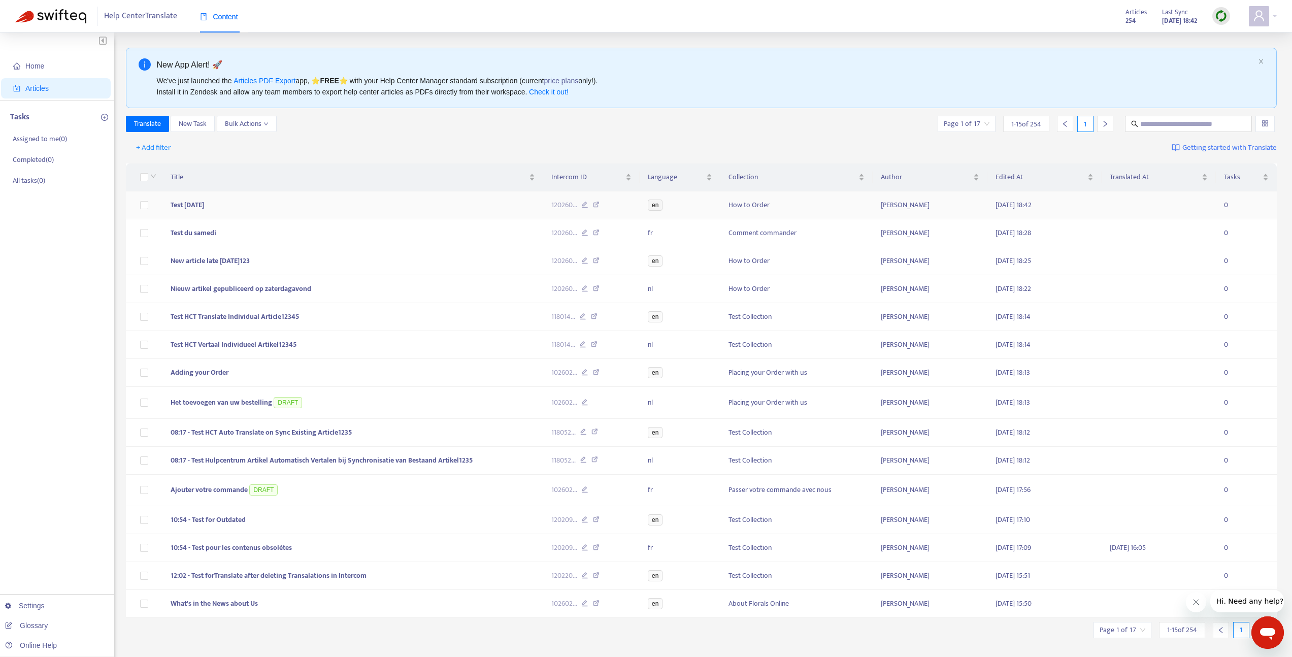
click at [303, 200] on td "Test Saturday" at bounding box center [353, 205] width 381 height 28
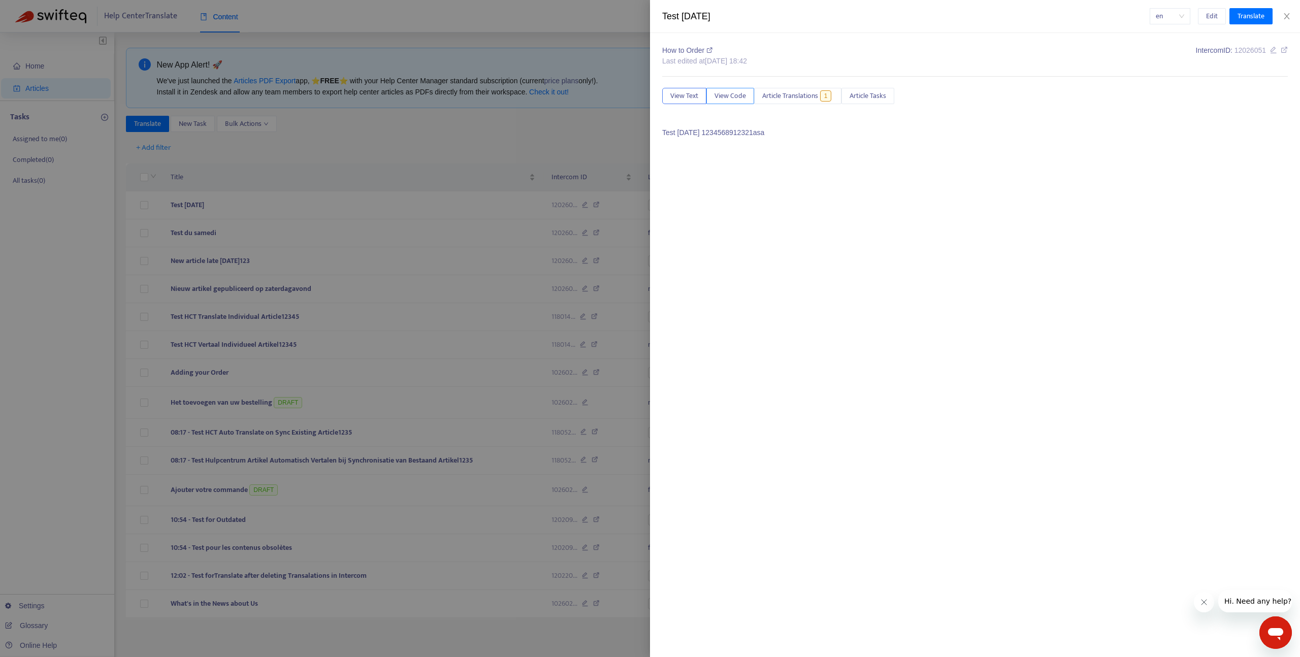
click at [731, 90] on span "View Code" at bounding box center [729, 95] width 31 height 11
click at [795, 95] on span "Article Translations" at bounding box center [790, 95] width 56 height 11
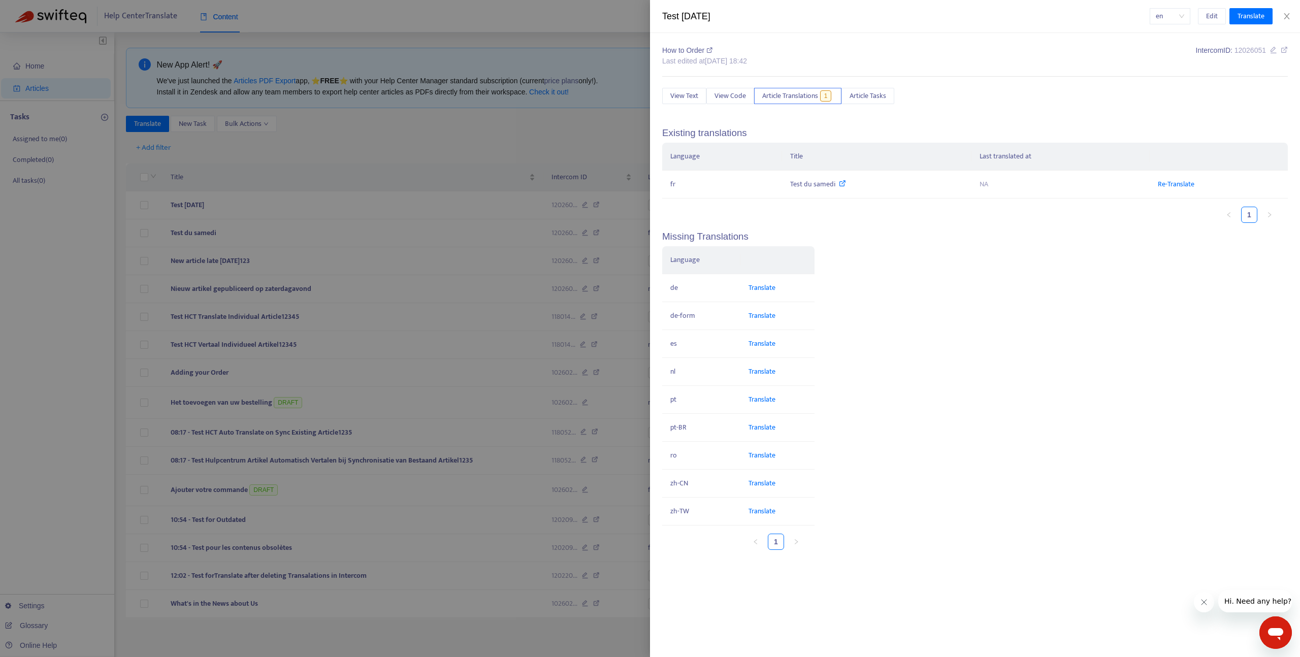
click at [494, 112] on div at bounding box center [650, 328] width 1300 height 657
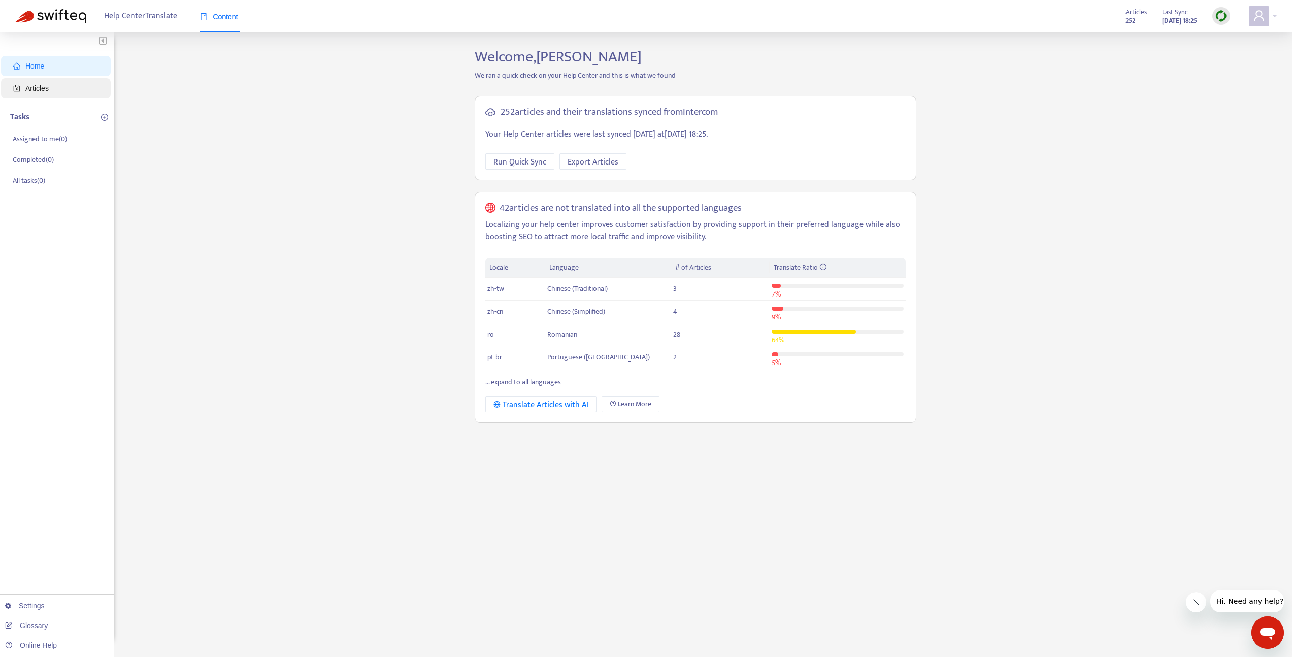
click at [92, 81] on span "Articles" at bounding box center [57, 88] width 89 height 20
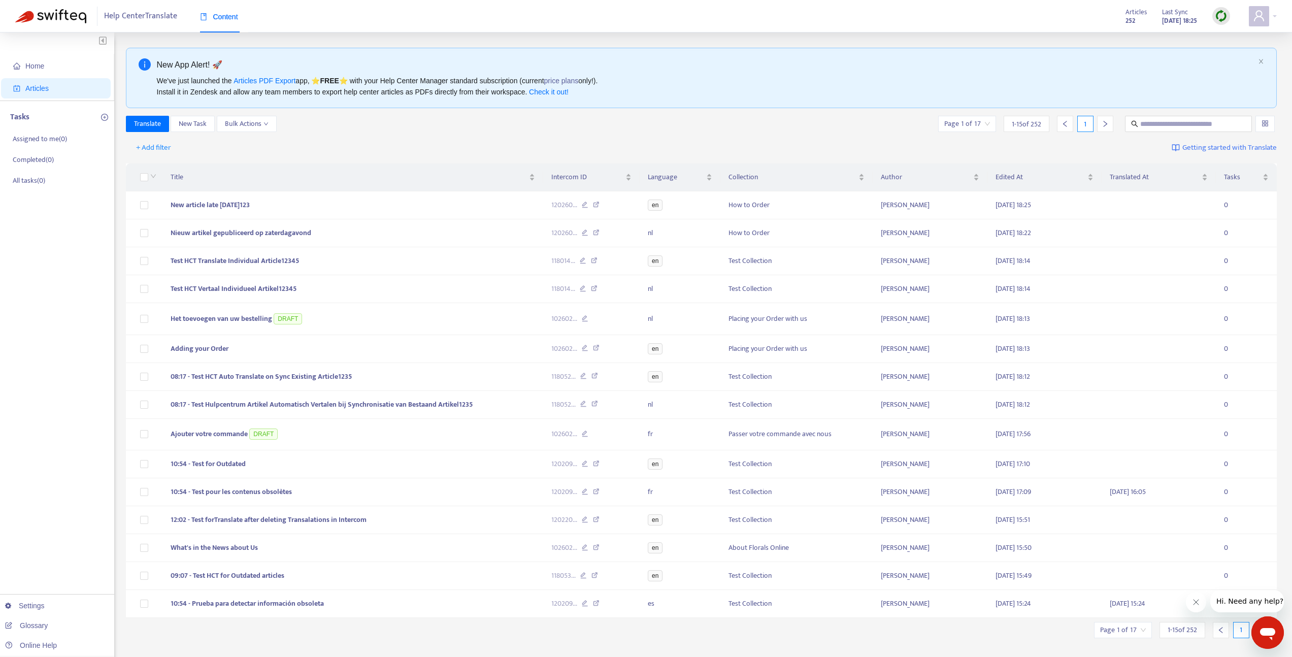
click at [1220, 16] on img at bounding box center [1221, 16] width 13 height 13
click at [1224, 34] on link "Quick Sync" at bounding box center [1242, 37] width 43 height 12
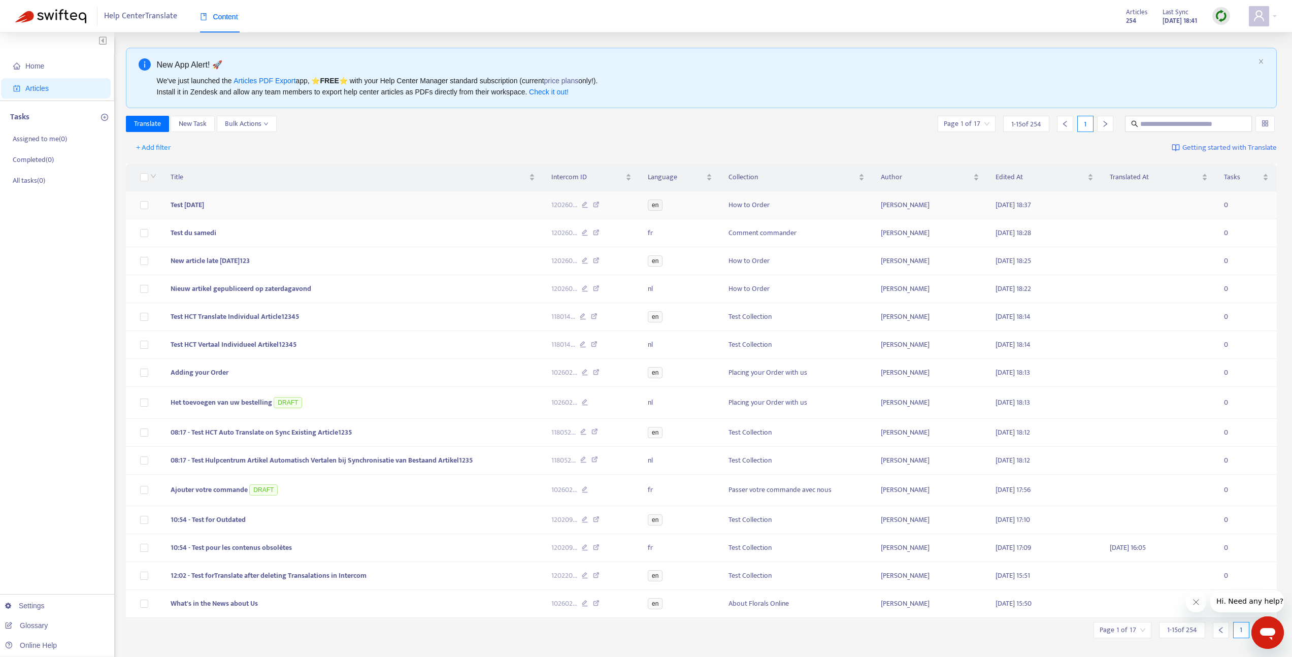
click at [321, 201] on td "Test Saturday" at bounding box center [353, 205] width 381 height 28
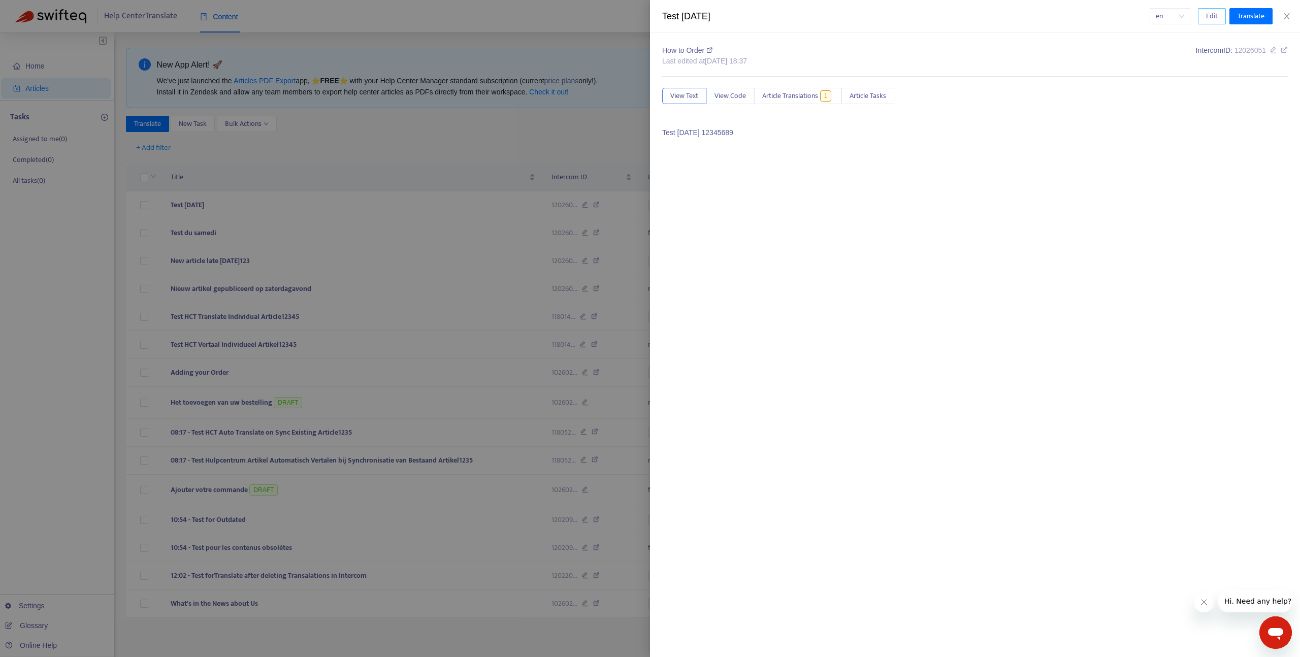
click at [1220, 17] on button "Edit" at bounding box center [1212, 16] width 28 height 16
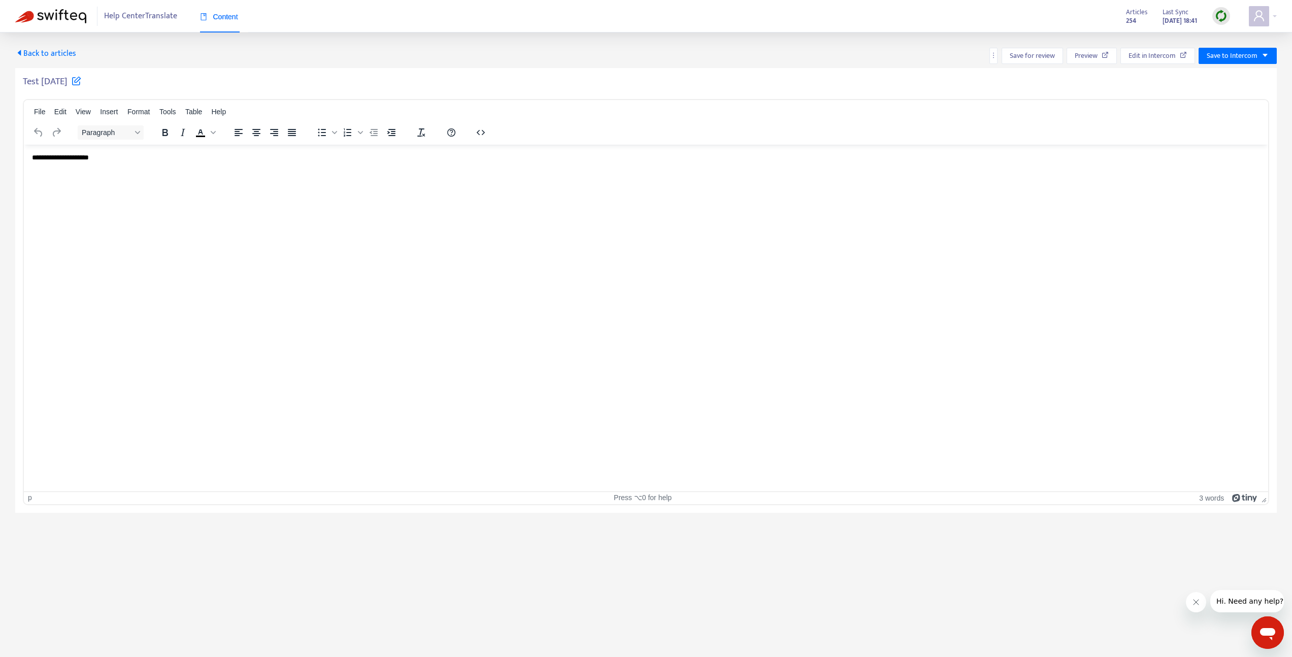
click at [251, 171] on html "**********" at bounding box center [646, 157] width 1245 height 26
click at [1243, 52] on span "Save to Intercom" at bounding box center [1232, 55] width 51 height 11
click at [1221, 74] on span "Publish" at bounding box center [1227, 76] width 39 height 11
click at [47, 52] on span "Back to articles" at bounding box center [45, 54] width 61 height 14
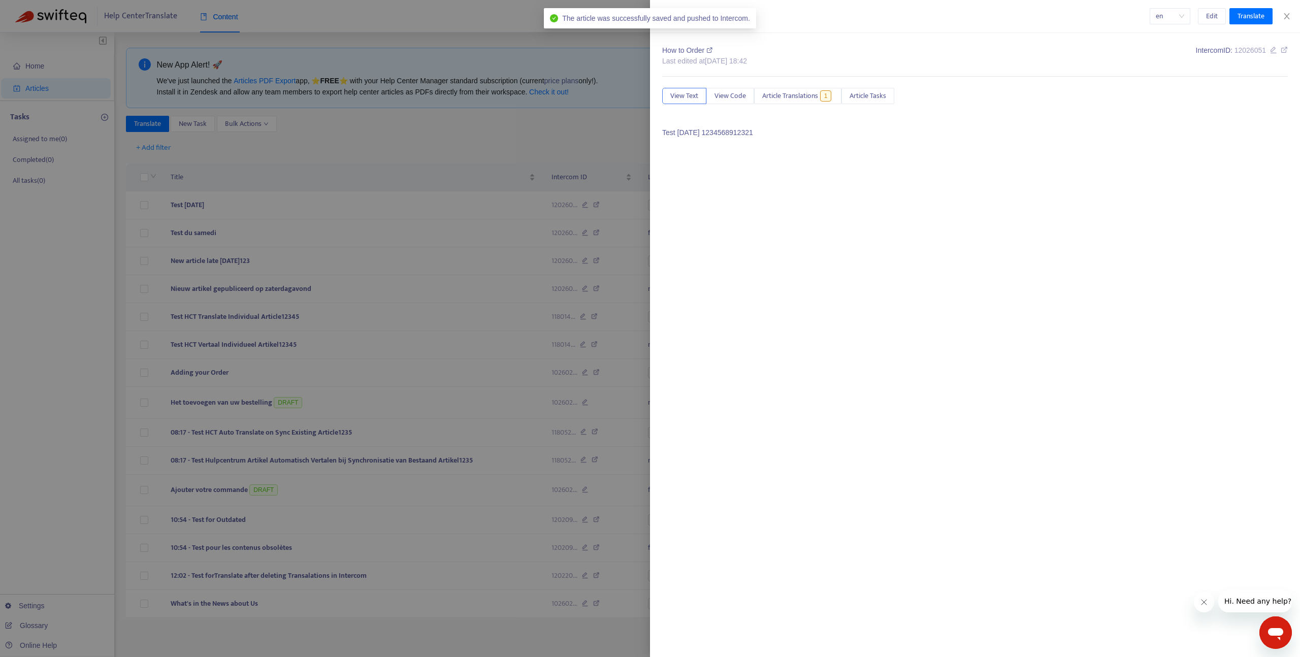
click at [293, 202] on div at bounding box center [650, 328] width 1300 height 657
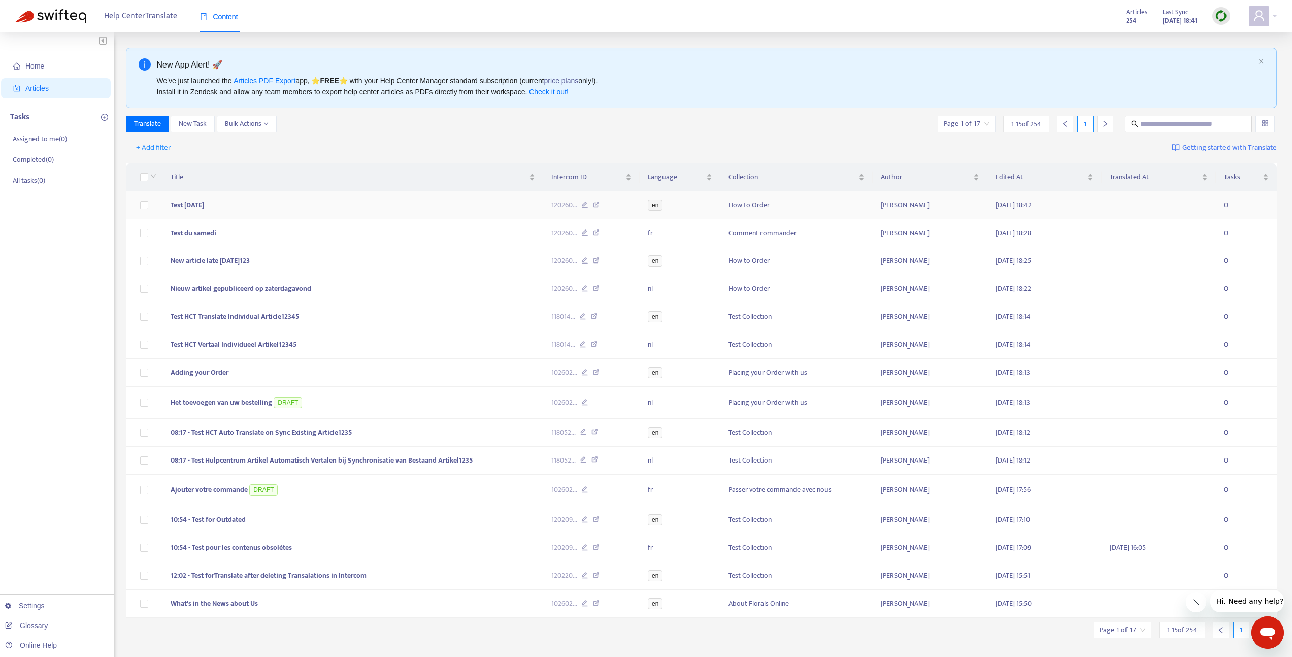
click at [249, 199] on td "Test Saturday" at bounding box center [353, 205] width 381 height 28
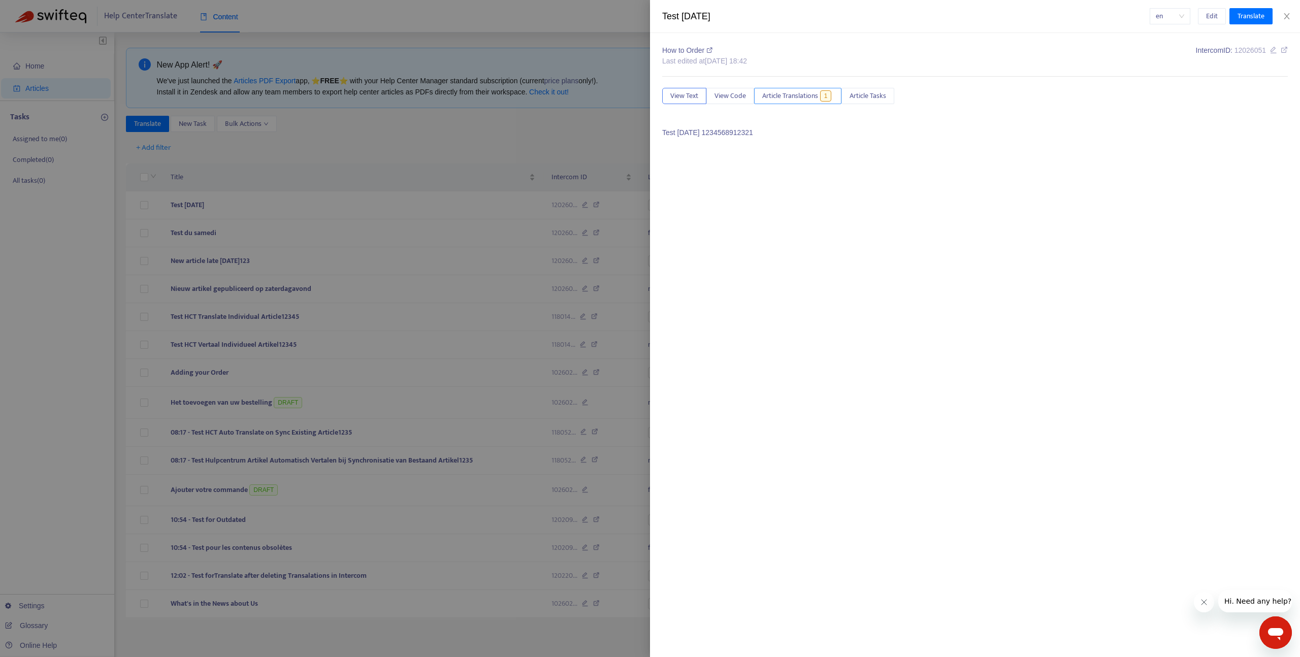
click at [822, 88] on button "Article Translations 1" at bounding box center [797, 96] width 87 height 16
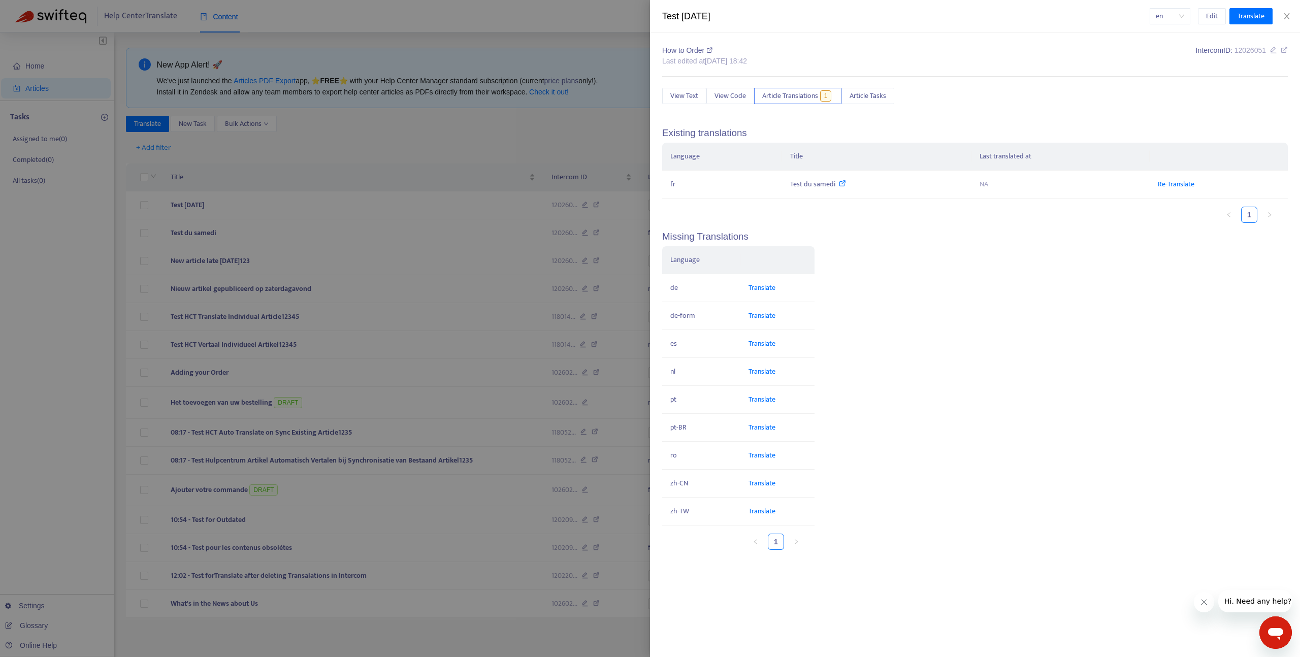
click at [408, 144] on div at bounding box center [650, 328] width 1300 height 657
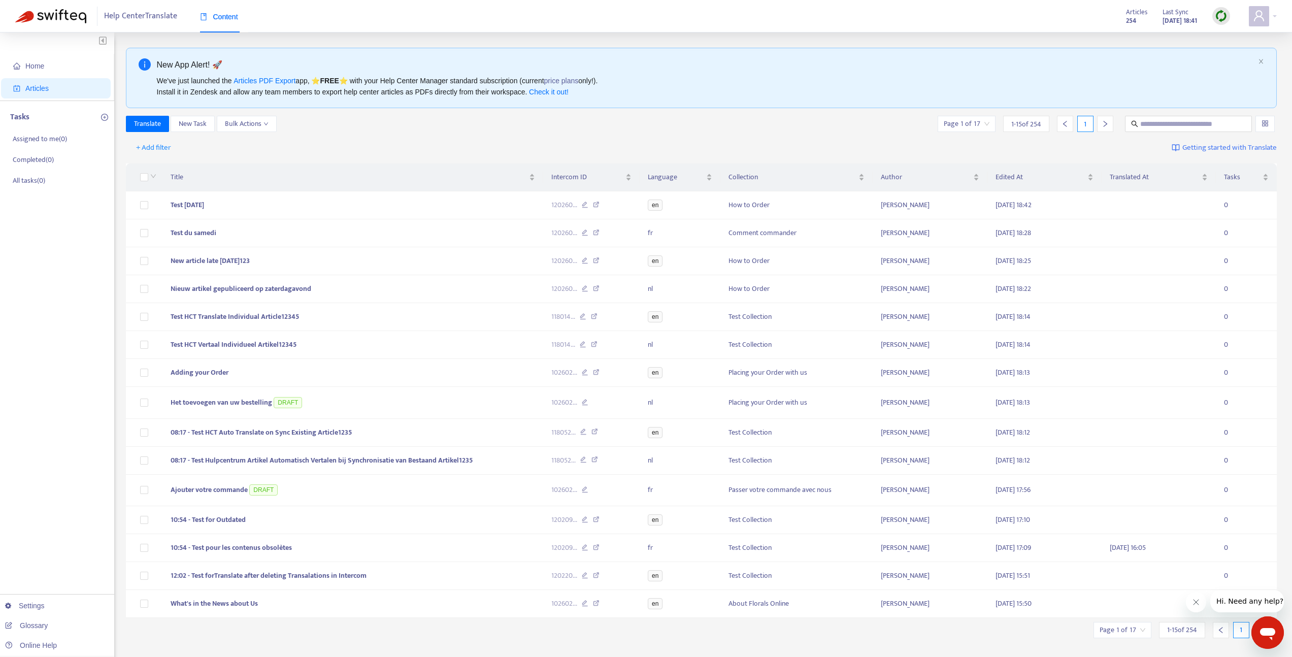
click at [1220, 12] on img at bounding box center [1221, 16] width 13 height 13
click at [397, 203] on td "Test Saturday" at bounding box center [353, 205] width 381 height 28
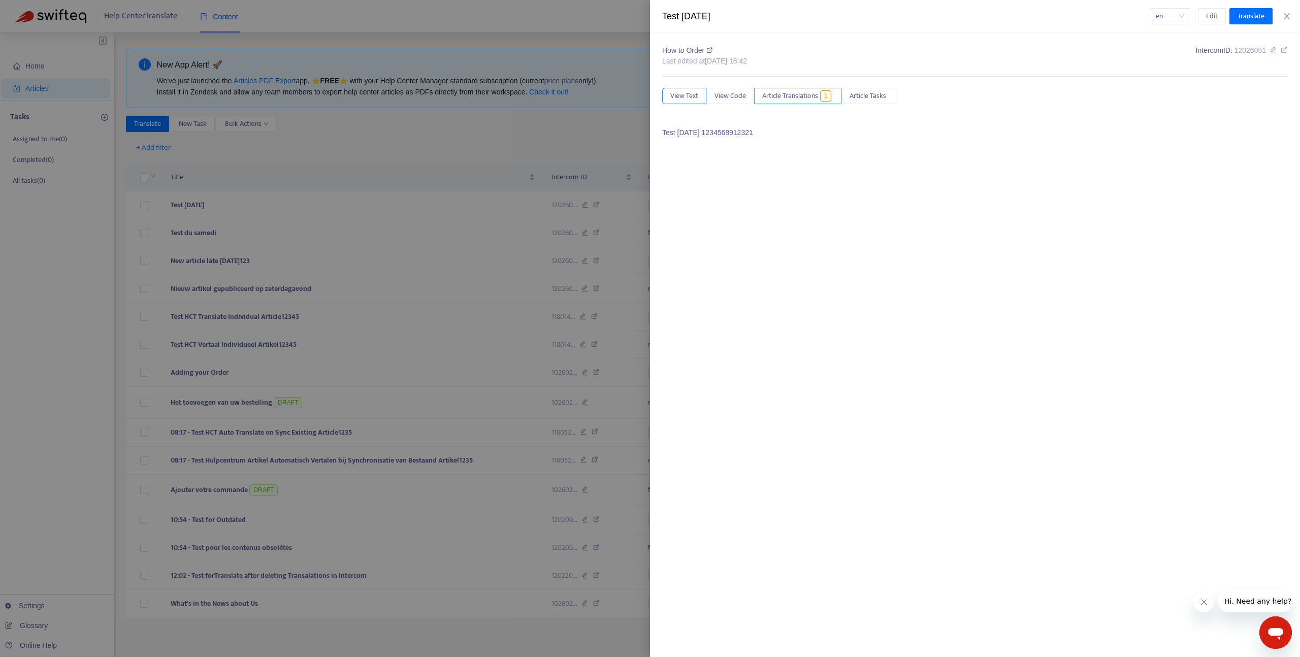
click at [784, 94] on span "Article Translations" at bounding box center [790, 95] width 56 height 11
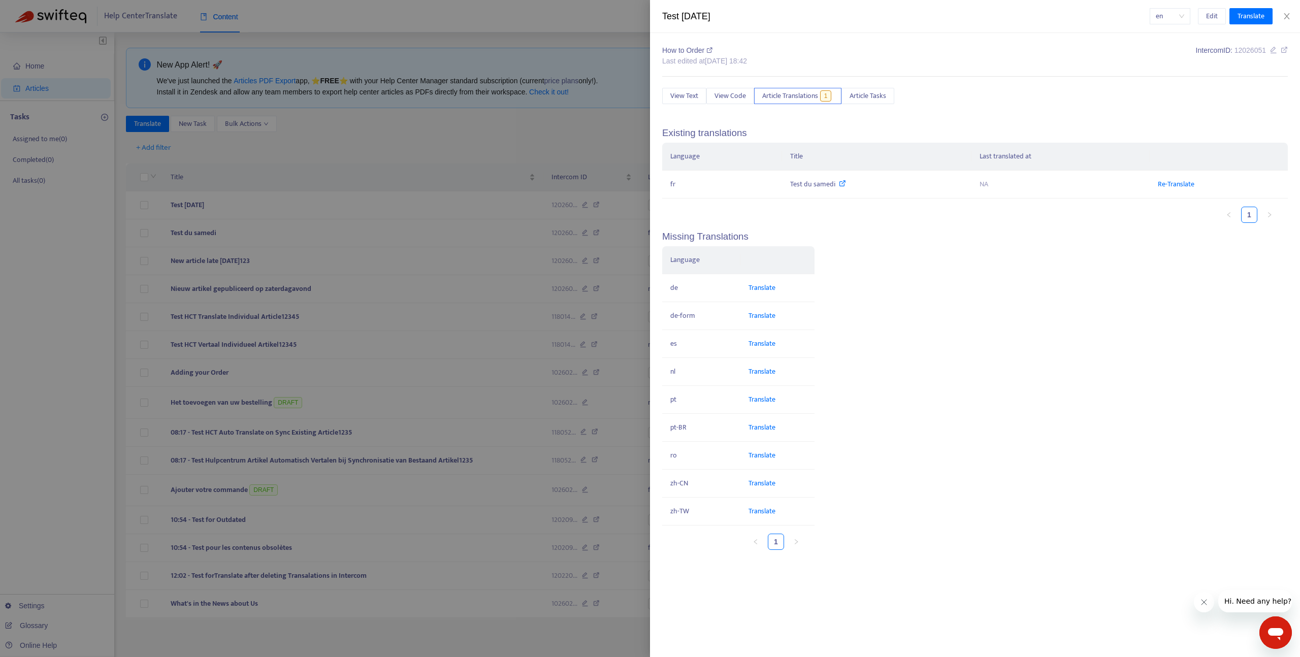
click at [479, 141] on div at bounding box center [650, 328] width 1300 height 657
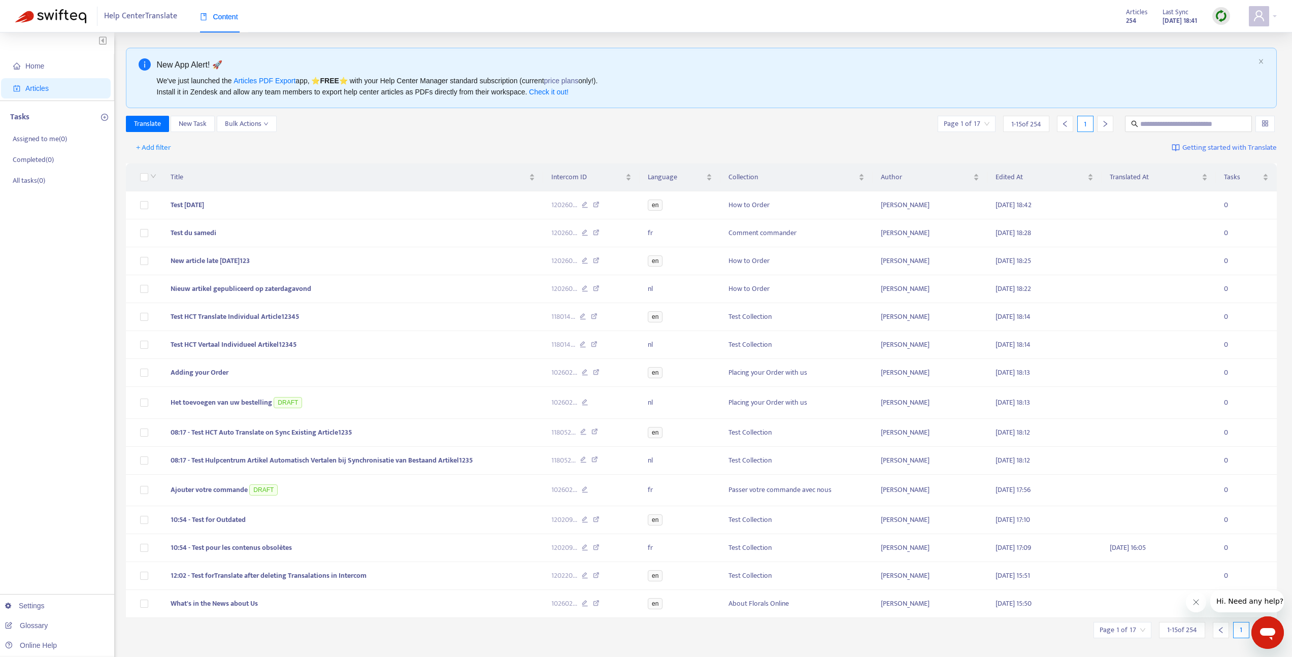
click at [1228, 22] on div at bounding box center [1222, 16] width 18 height 20
click at [1224, 18] on img at bounding box center [1221, 16] width 13 height 13
click at [1226, 38] on link "Quick Sync" at bounding box center [1242, 37] width 43 height 12
click at [221, 209] on td "Test Saturday" at bounding box center [353, 205] width 381 height 28
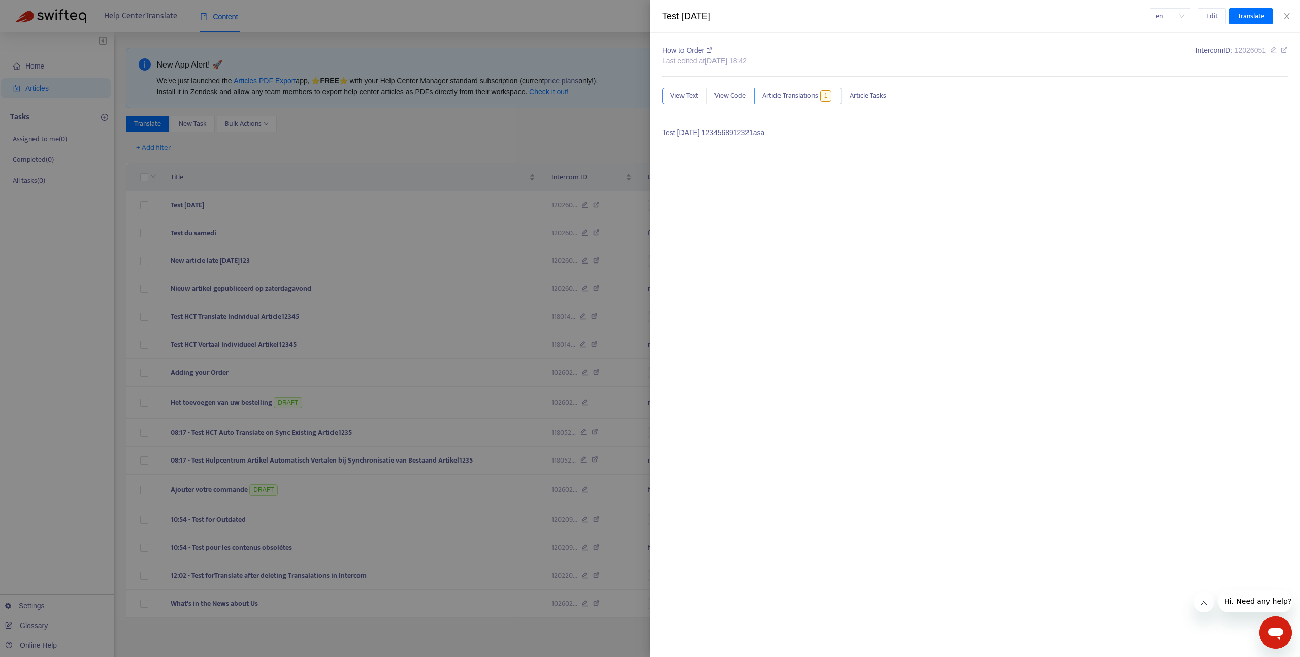
click at [805, 101] on span "Article Translations" at bounding box center [790, 95] width 56 height 11
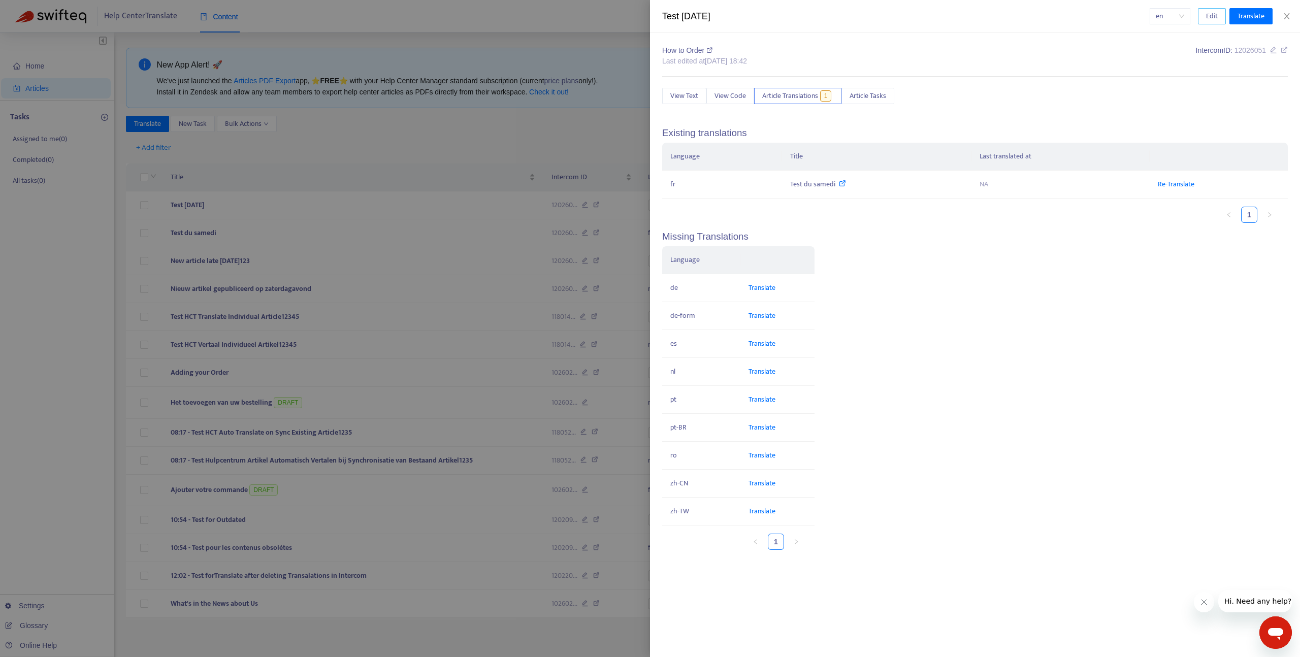
click at [1218, 17] on button "Edit" at bounding box center [1212, 16] width 28 height 16
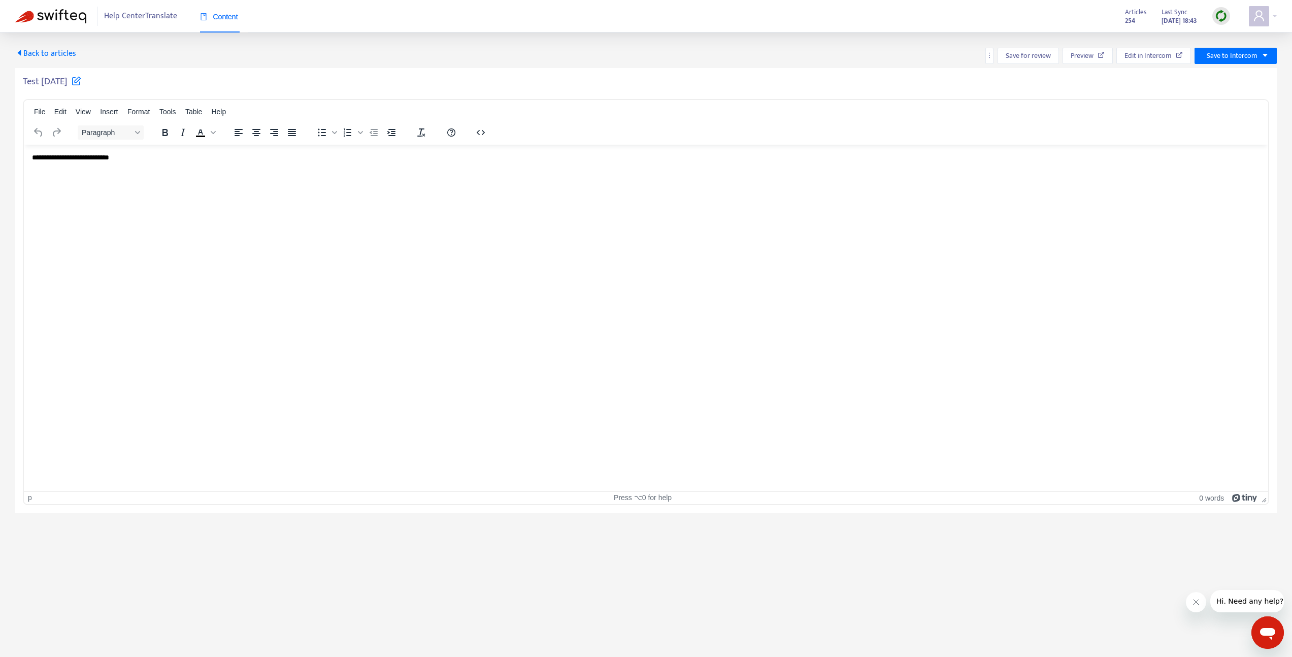
click at [846, 171] on html "**********" at bounding box center [646, 157] width 1245 height 26
click at [1242, 44] on div "Back to articles UNSAVED Save for review Preview Edit in Intercom Save to Inter…" at bounding box center [646, 273] width 1292 height 480
click at [1235, 50] on span "Save to Intercom" at bounding box center [1232, 55] width 51 height 11
click at [1214, 77] on span "Publish" at bounding box center [1223, 76] width 39 height 11
